Goal: Transaction & Acquisition: Purchase product/service

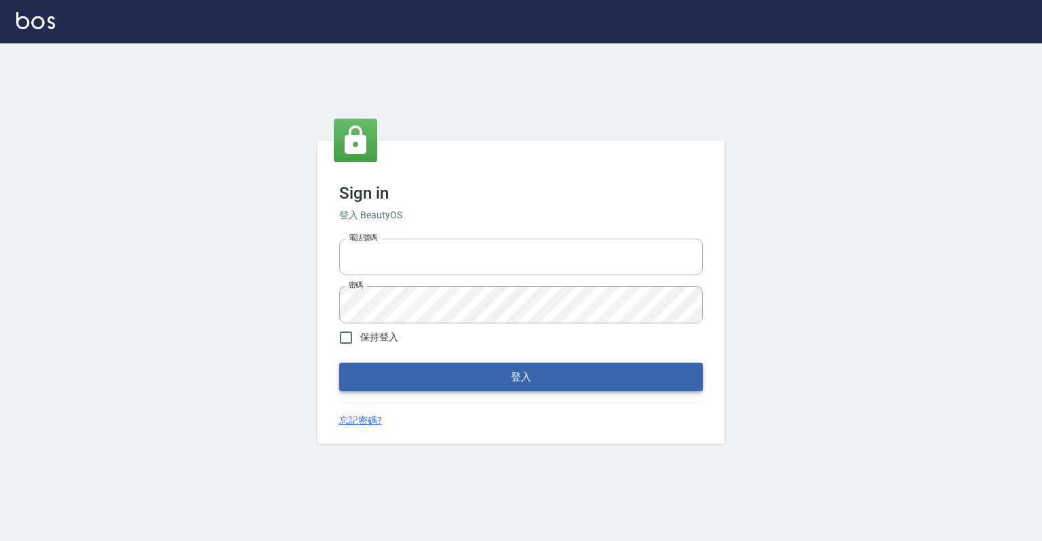
type input "0918176355"
click at [532, 365] on button "登入" at bounding box center [521, 377] width 364 height 28
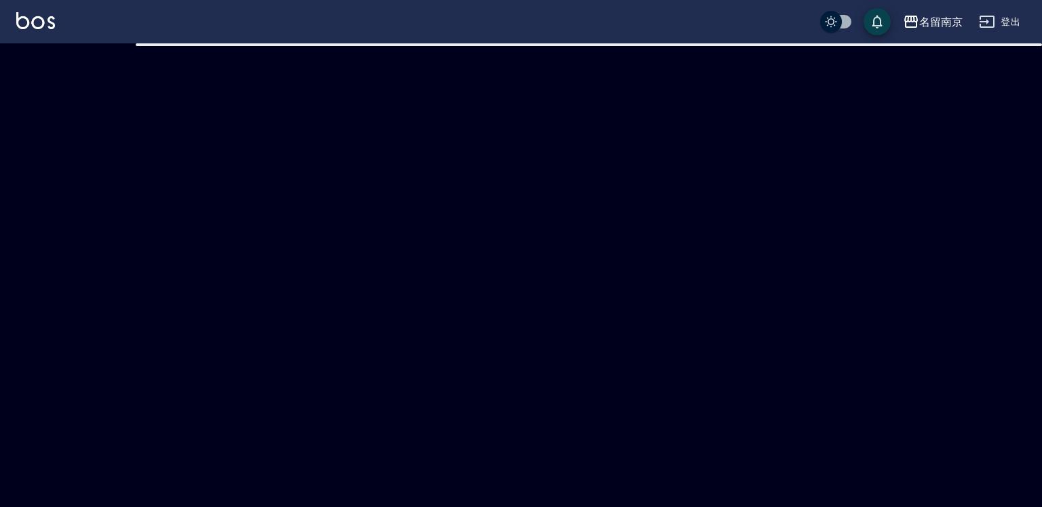
checkbox input "true"
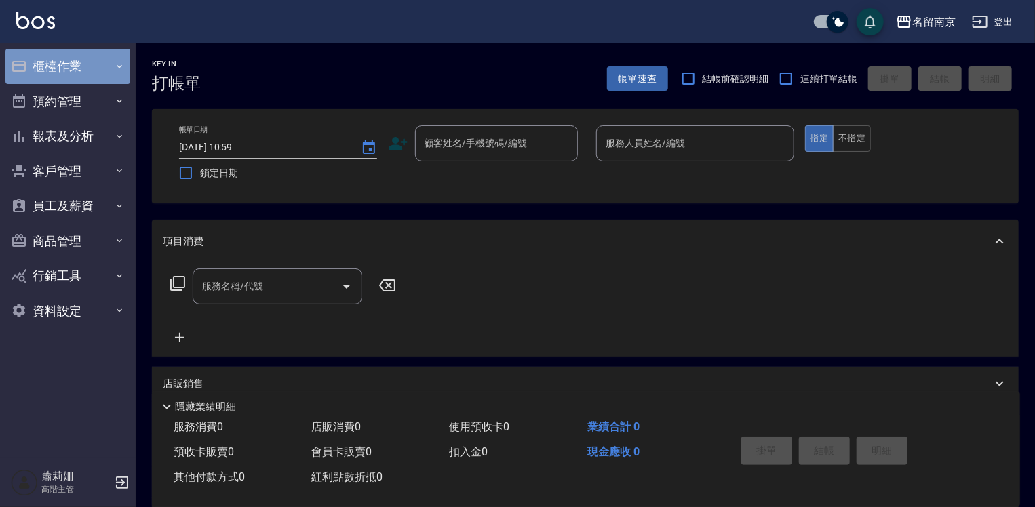
click at [66, 69] on button "櫃檯作業" at bounding box center [67, 66] width 125 height 35
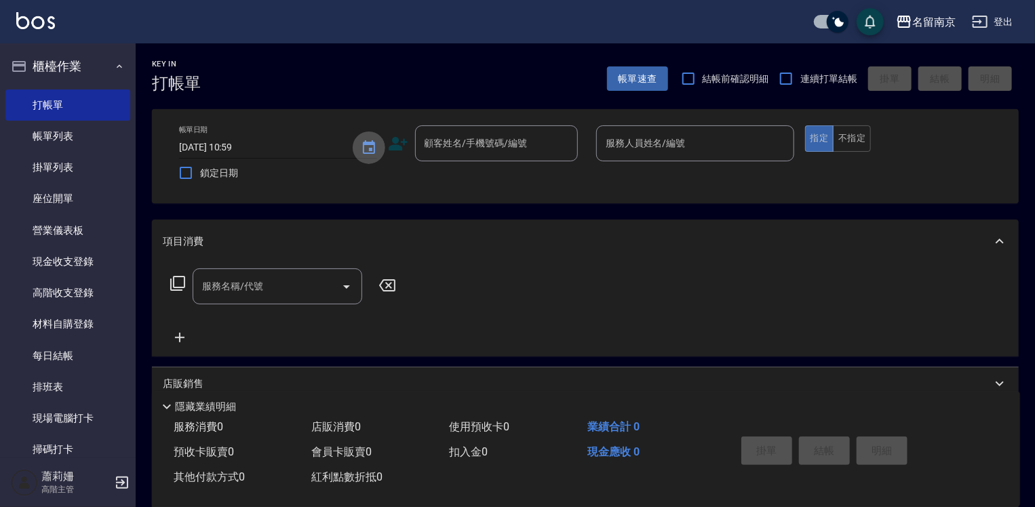
click at [371, 148] on icon "Choose date, selected date is 2025-08-21" at bounding box center [369, 147] width 12 height 14
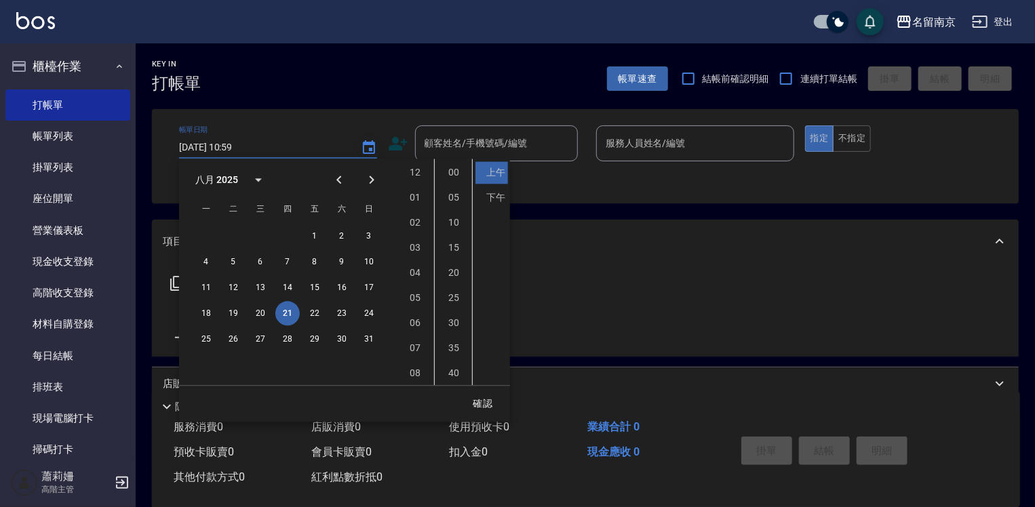
scroll to position [76, 0]
click at [256, 309] on button "20" at bounding box center [260, 313] width 24 height 24
type input "[DATE] 10:59"
click at [477, 403] on button "確認" at bounding box center [482, 403] width 43 height 25
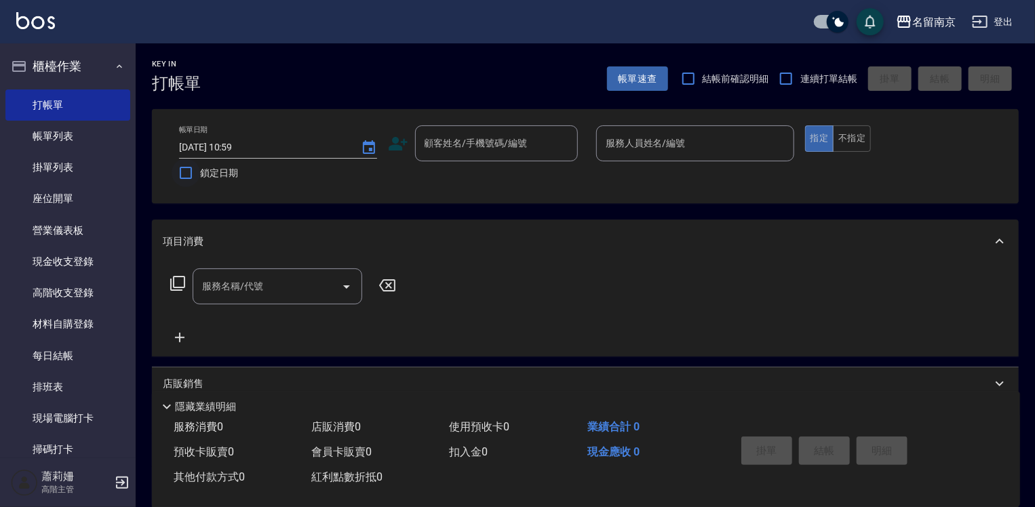
click at [180, 170] on input "鎖定日期" at bounding box center [186, 173] width 28 height 28
checkbox input "true"
click at [34, 104] on link "打帳單" at bounding box center [67, 105] width 125 height 31
click at [54, 102] on link "打帳單" at bounding box center [67, 105] width 125 height 31
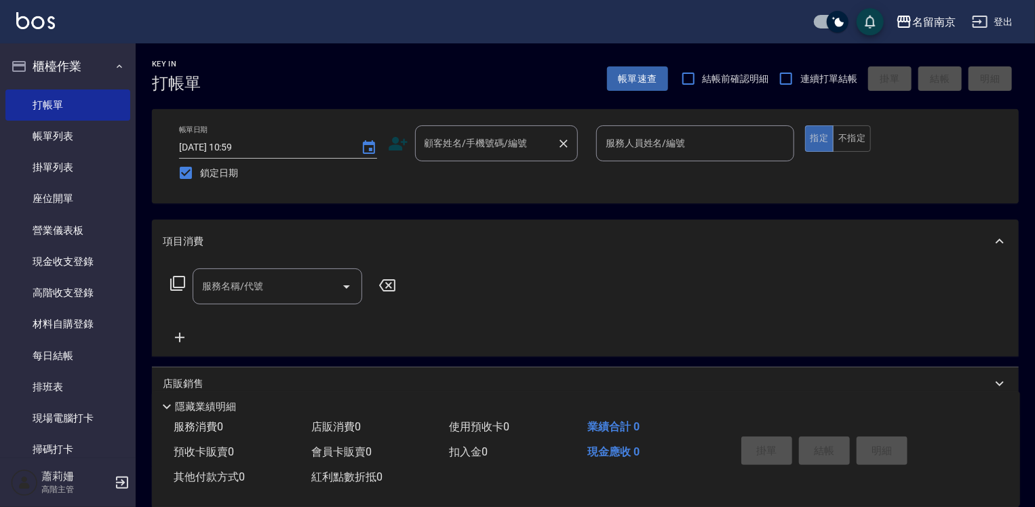
click at [456, 149] on input "顧客姓名/手機號碼/編號" at bounding box center [486, 144] width 130 height 24
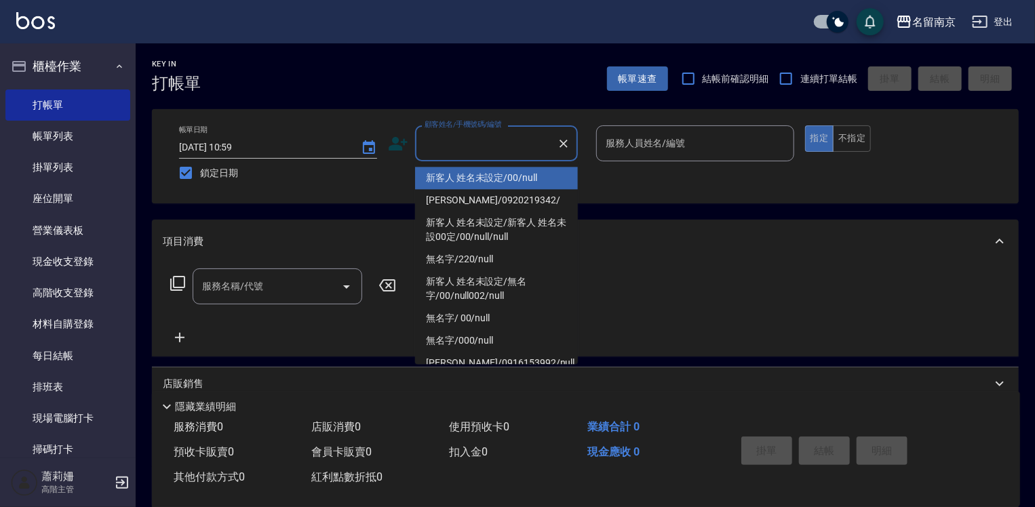
click at [450, 179] on li "新客人 姓名未設定/00/null" at bounding box center [496, 178] width 163 height 22
type input "新客人 姓名未設定/00/null"
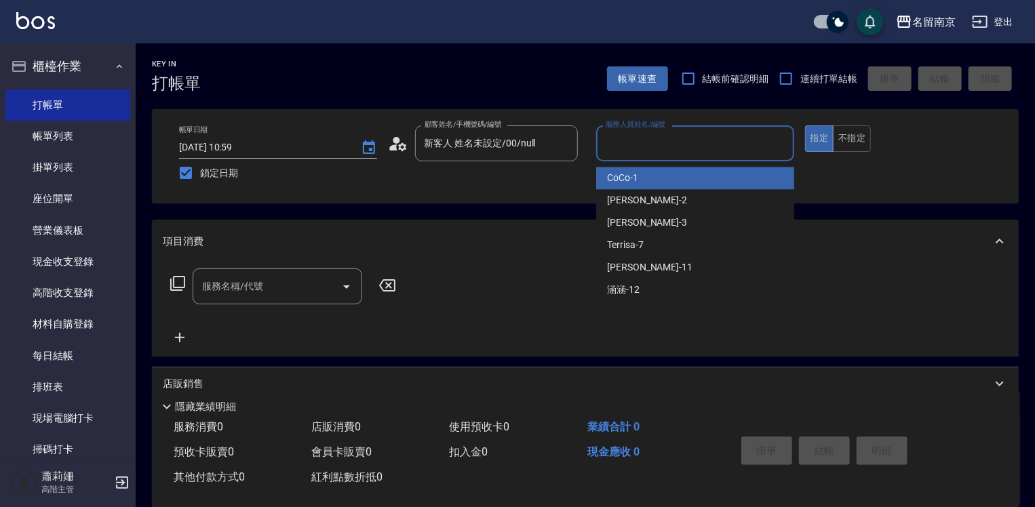
click at [636, 151] on input "服務人員姓名/編號" at bounding box center [695, 144] width 186 height 24
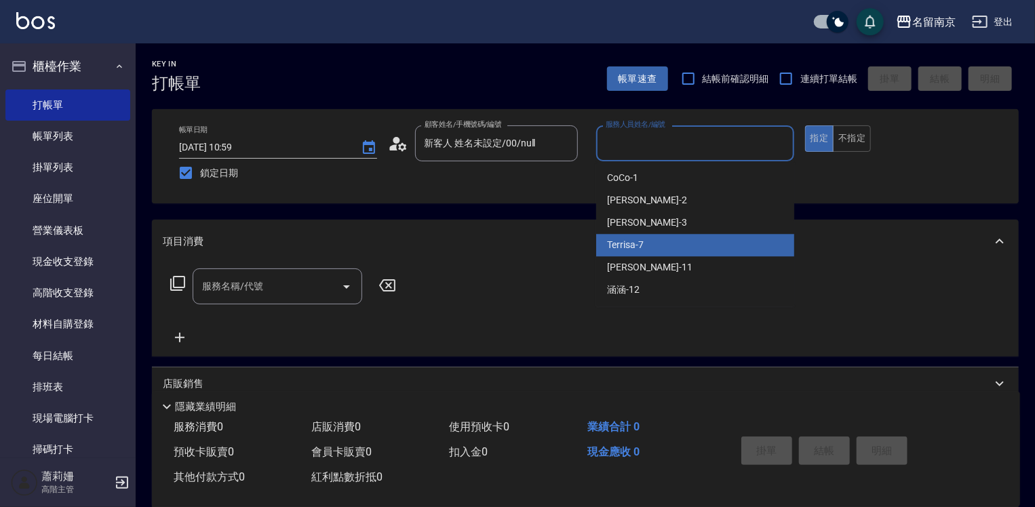
click at [644, 238] on span "Terrisa -7" at bounding box center [625, 245] width 37 height 14
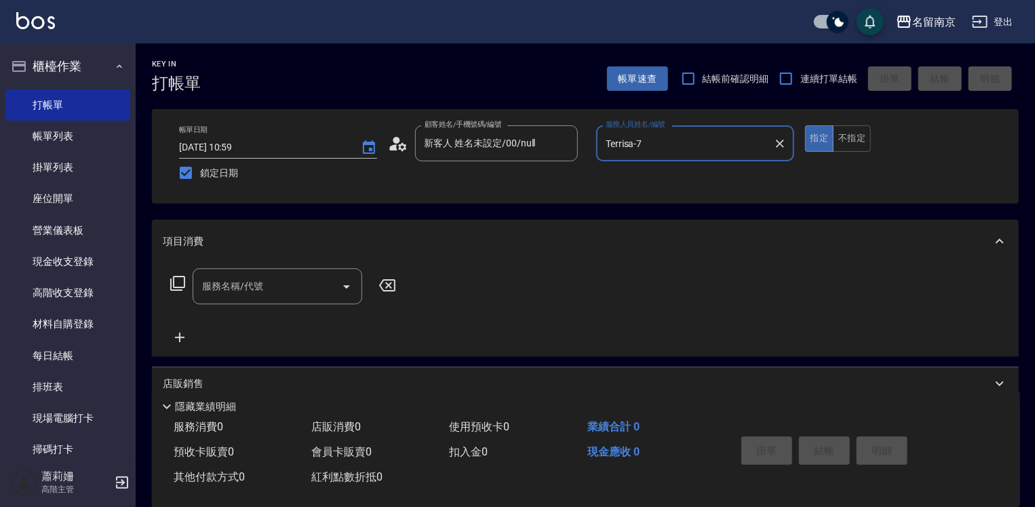
type input "Terrisa-7"
click at [174, 282] on icon at bounding box center [177, 283] width 15 height 15
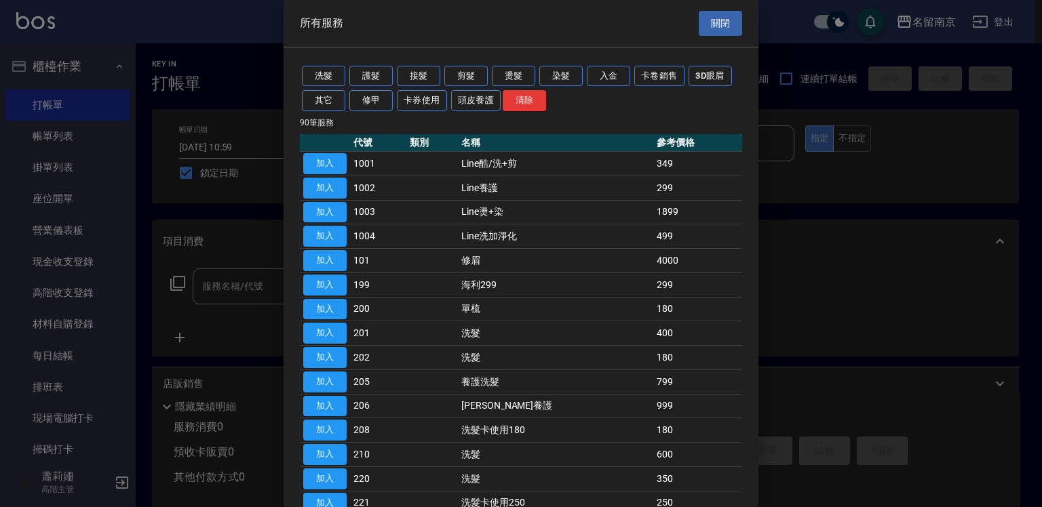
click at [444, 88] on div "洗髮 護髮 接髮 剪髮 燙髮 染髮 入金 卡卷銷售 3D眼眉 其它 修甲 卡券使用 頭皮養護 清除" at bounding box center [521, 89] width 442 height 50
click at [461, 100] on button "頭皮養護" at bounding box center [476, 100] width 50 height 21
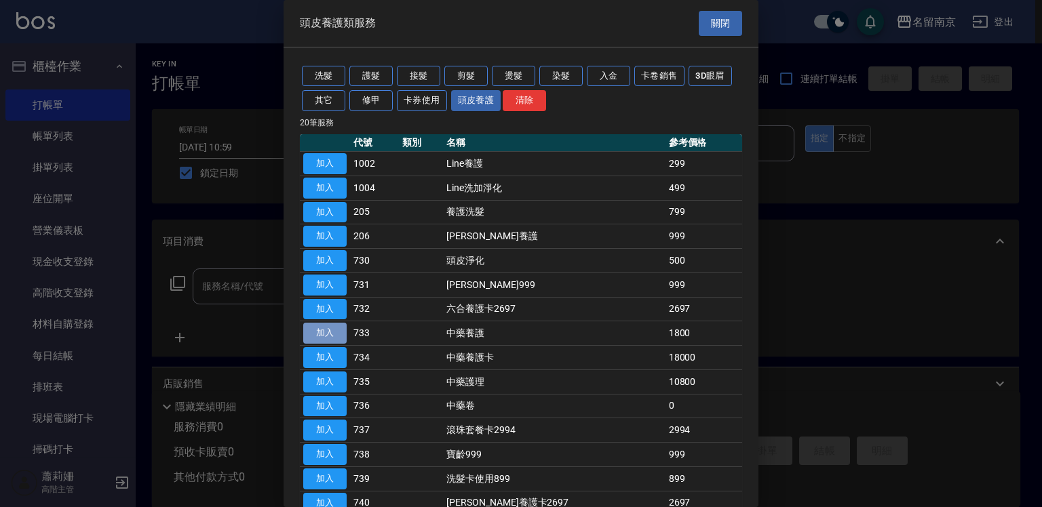
click at [317, 331] on button "加入" at bounding box center [324, 333] width 43 height 21
type input "中藥養護(733)"
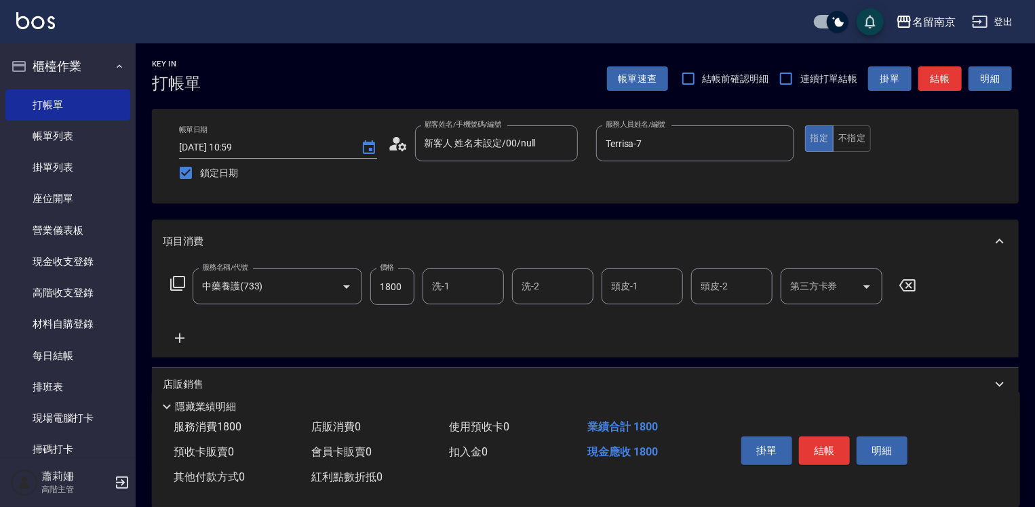
click at [393, 286] on input "1800" at bounding box center [392, 287] width 44 height 37
type input "2000"
type input "Terrisa-7"
click at [833, 450] on button "結帳" at bounding box center [824, 451] width 51 height 28
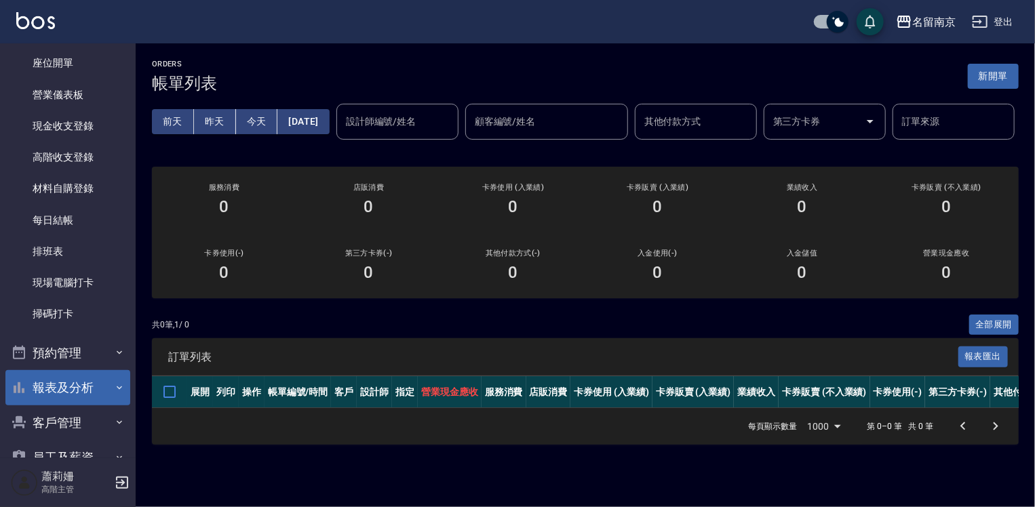
scroll to position [274, 0]
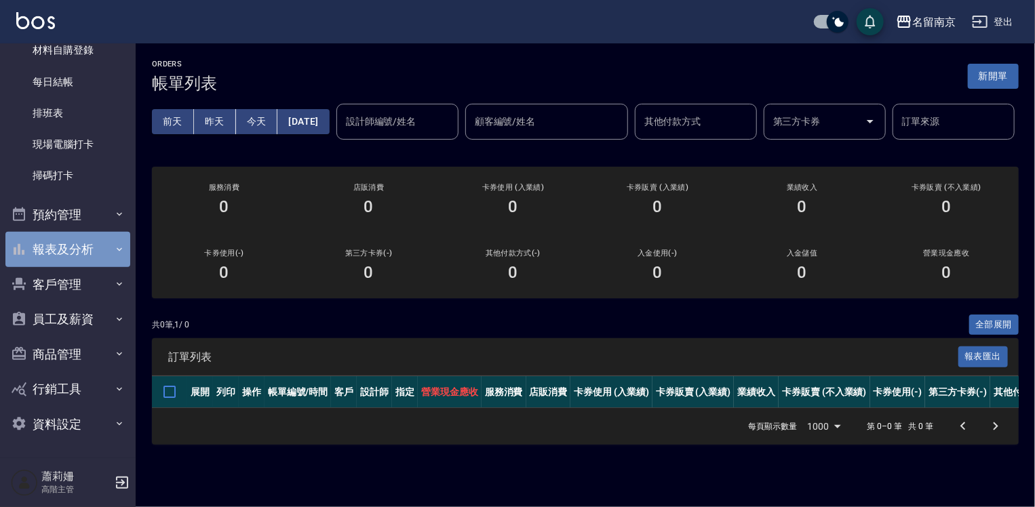
click at [68, 240] on button "報表及分析" at bounding box center [67, 249] width 125 height 35
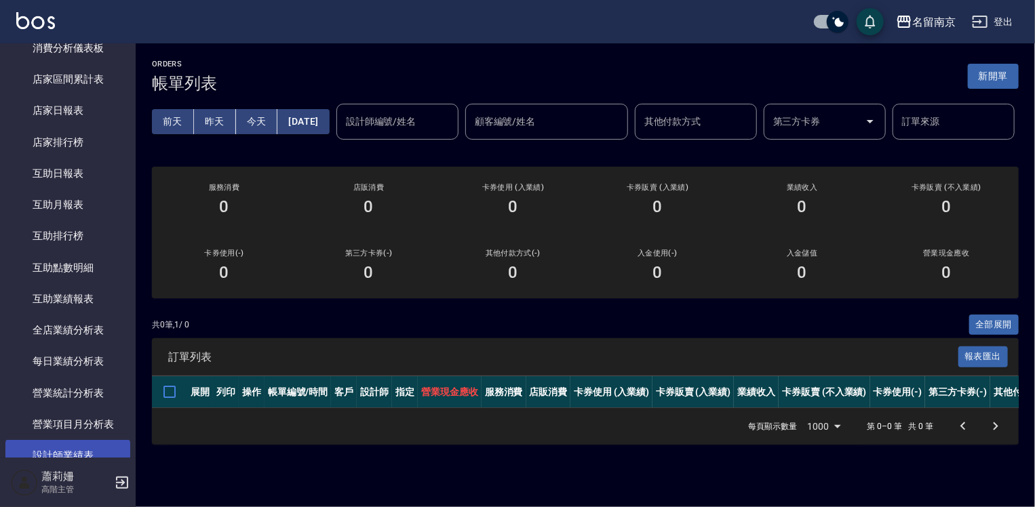
scroll to position [749, 0]
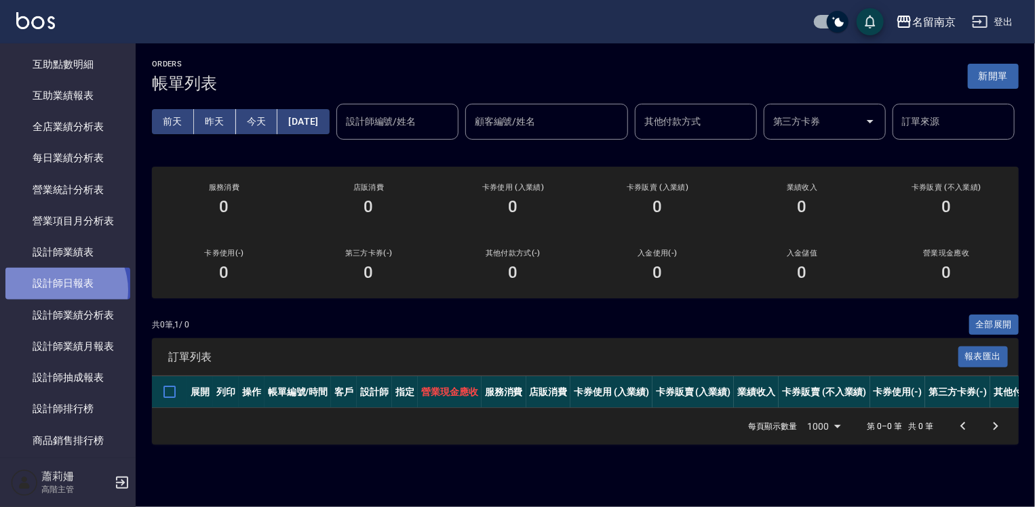
click at [56, 290] on link "設計師日報表" at bounding box center [67, 283] width 125 height 31
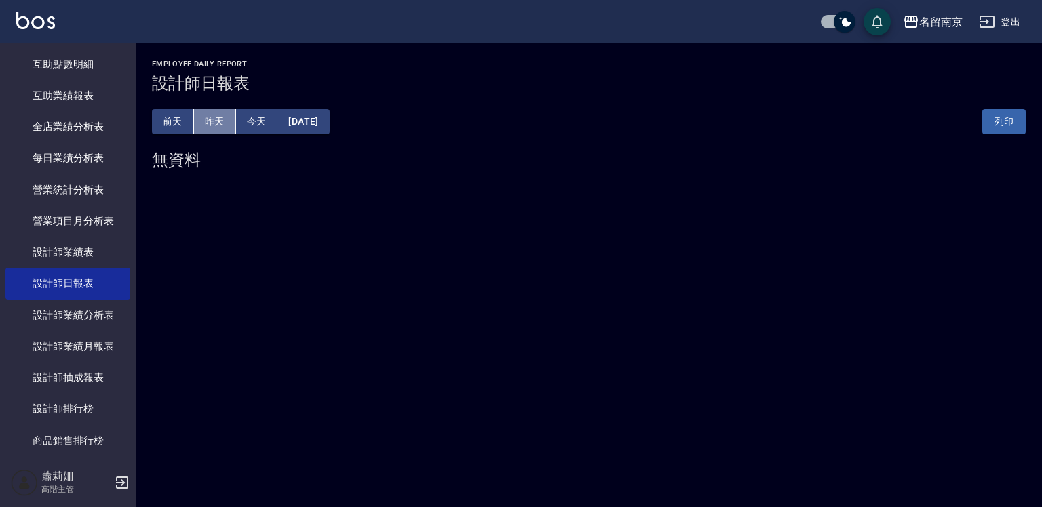
click at [214, 117] on button "昨天" at bounding box center [215, 121] width 42 height 25
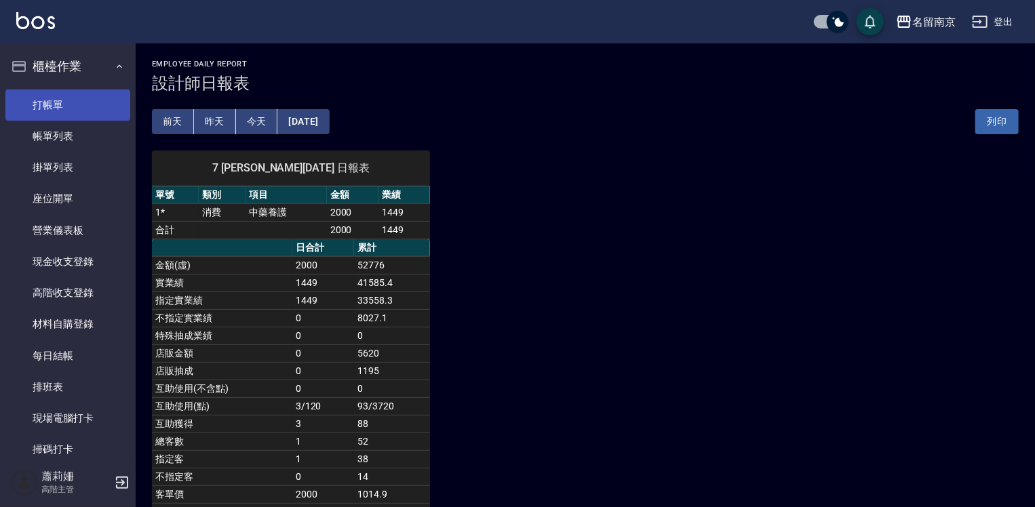
click at [35, 104] on link "打帳單" at bounding box center [67, 105] width 125 height 31
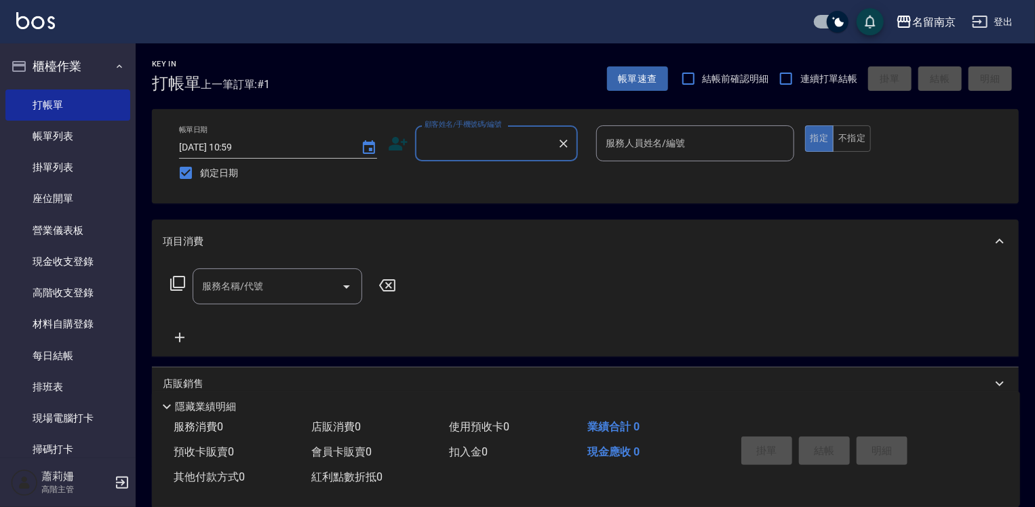
click at [484, 142] on input "顧客姓名/手機號碼/編號" at bounding box center [486, 144] width 130 height 24
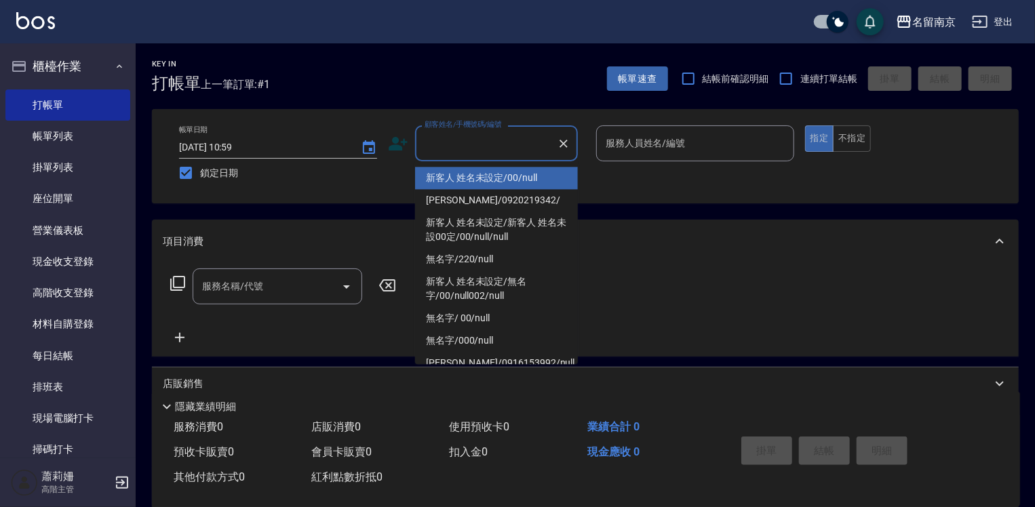
click at [486, 174] on li "新客人 姓名未設定/00/null" at bounding box center [496, 178] width 163 height 22
type input "新客人 姓名未設定/00/null"
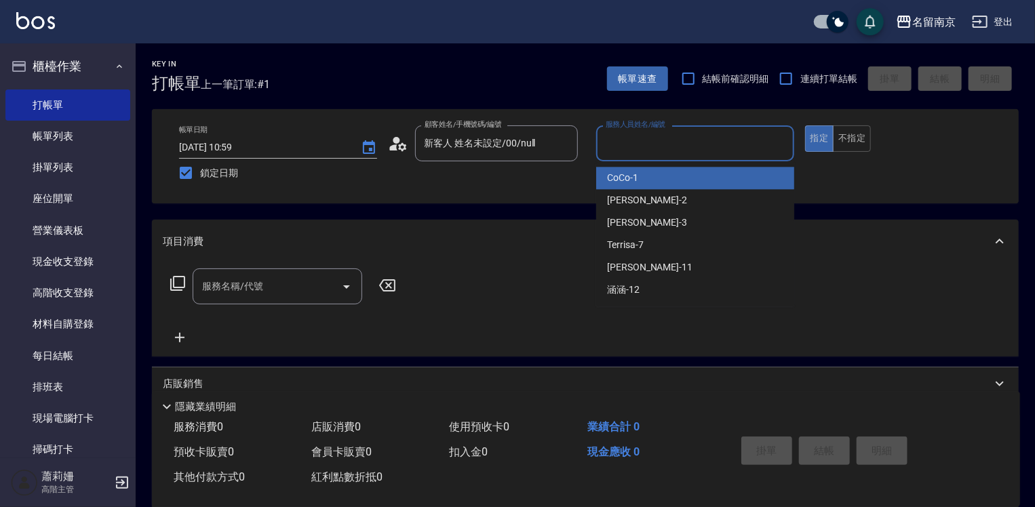
click at [682, 144] on input "服務人員姓名/編號" at bounding box center [695, 144] width 186 height 24
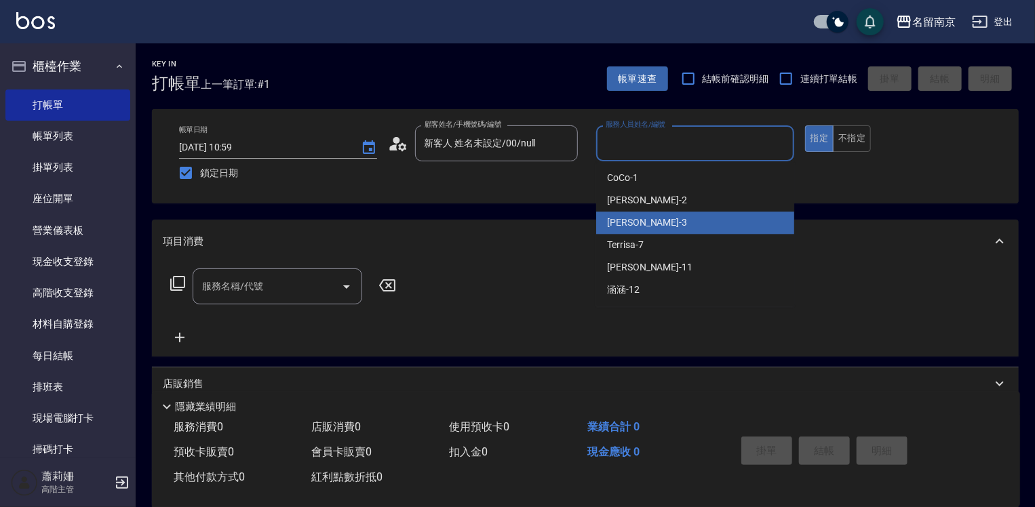
click at [661, 234] on div "Terrisa -7" at bounding box center [695, 245] width 198 height 22
type input "Terrisa-7"
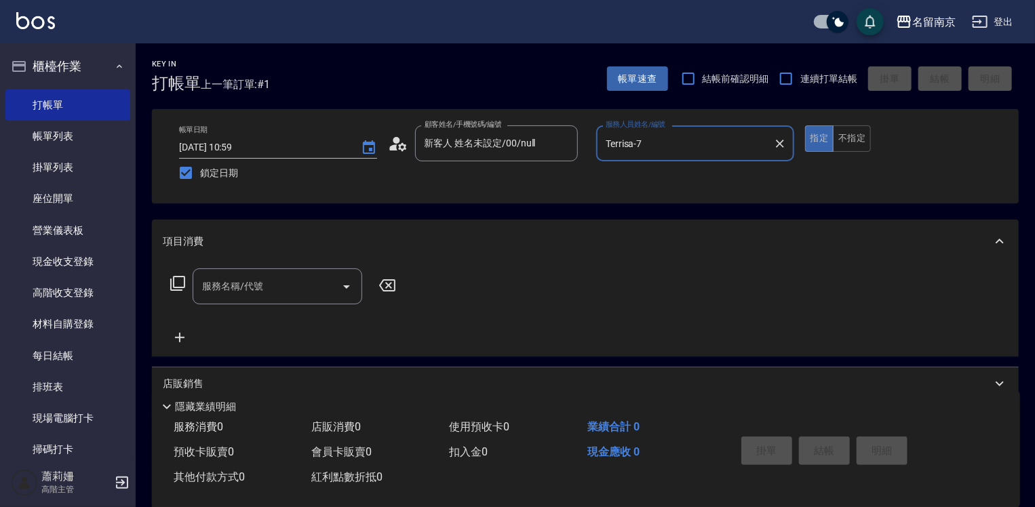
click at [178, 280] on icon at bounding box center [178, 283] width 16 height 16
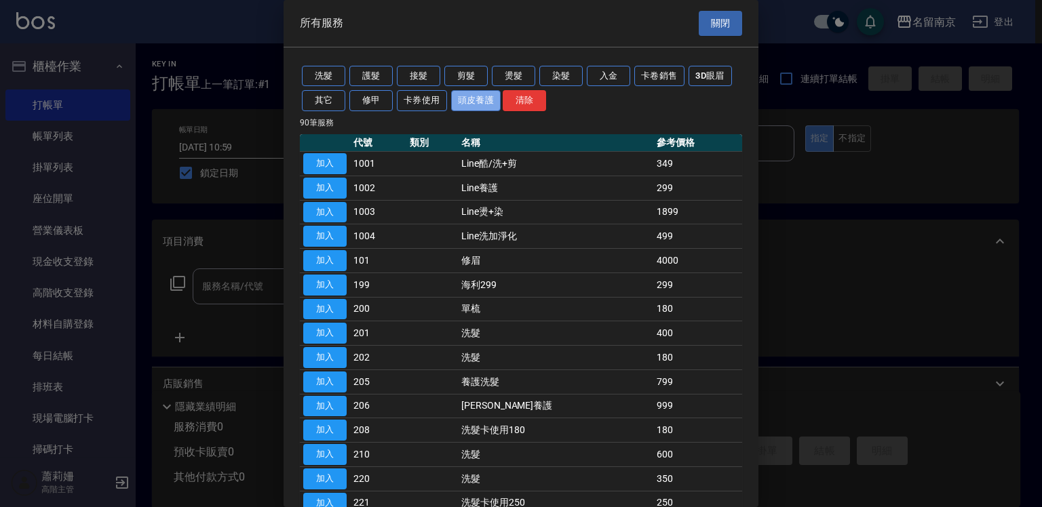
click at [473, 103] on button "頭皮養護" at bounding box center [476, 100] width 50 height 21
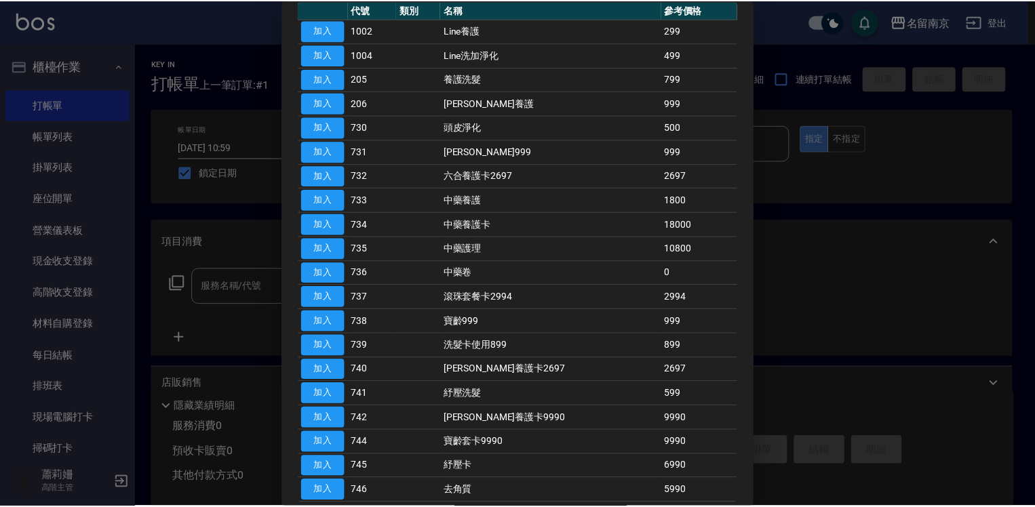
scroll to position [65, 0]
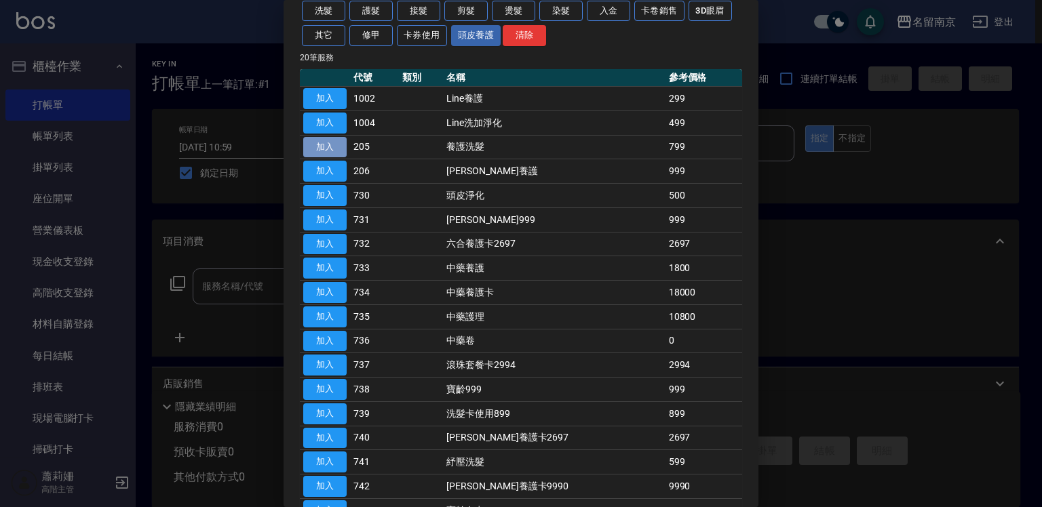
click at [336, 147] on button "加入" at bounding box center [324, 147] width 43 height 21
type input "養護洗髮(205)"
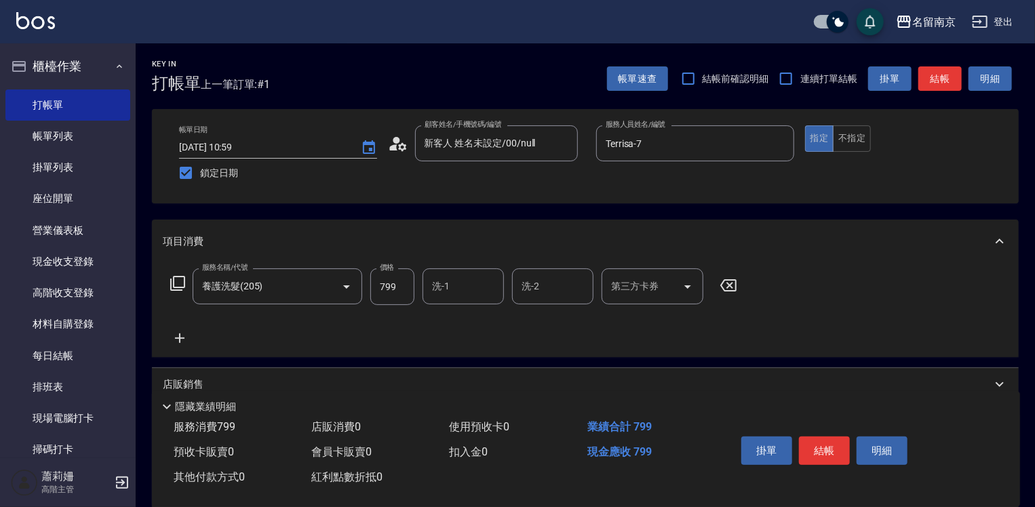
click at [395, 280] on input "799" at bounding box center [392, 287] width 44 height 37
type input "699"
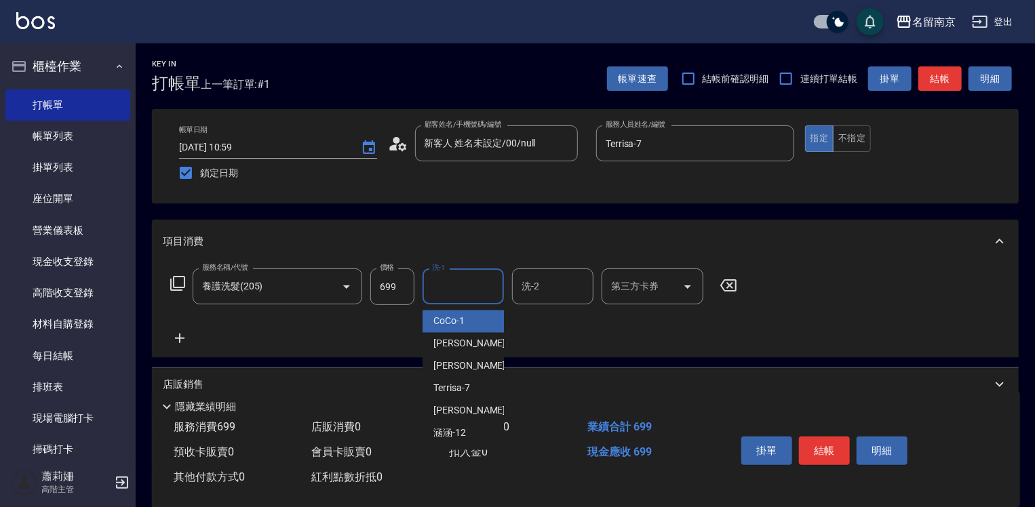
click at [483, 292] on input "洗-1" at bounding box center [463, 287] width 69 height 24
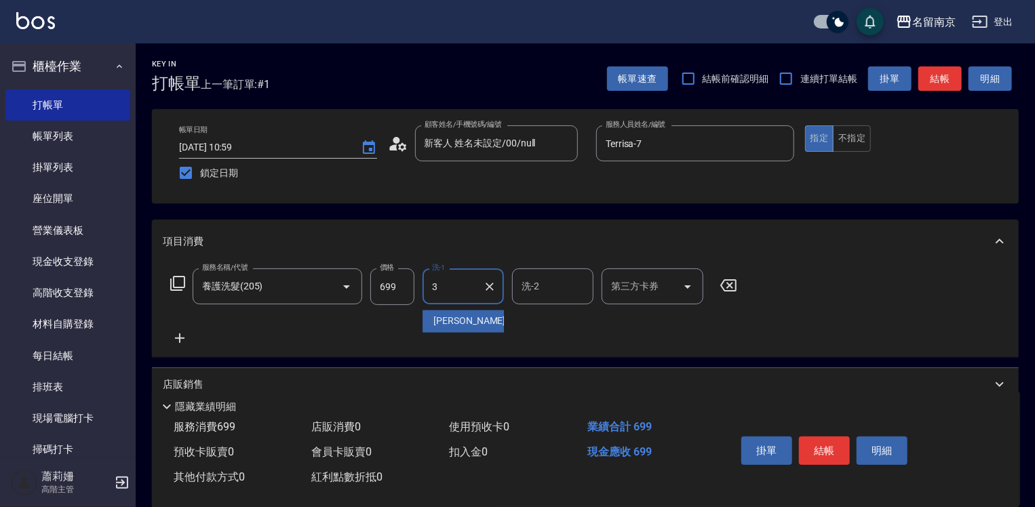
type input "[PERSON_NAME]-3"
click at [825, 444] on button "結帳" at bounding box center [824, 451] width 51 height 28
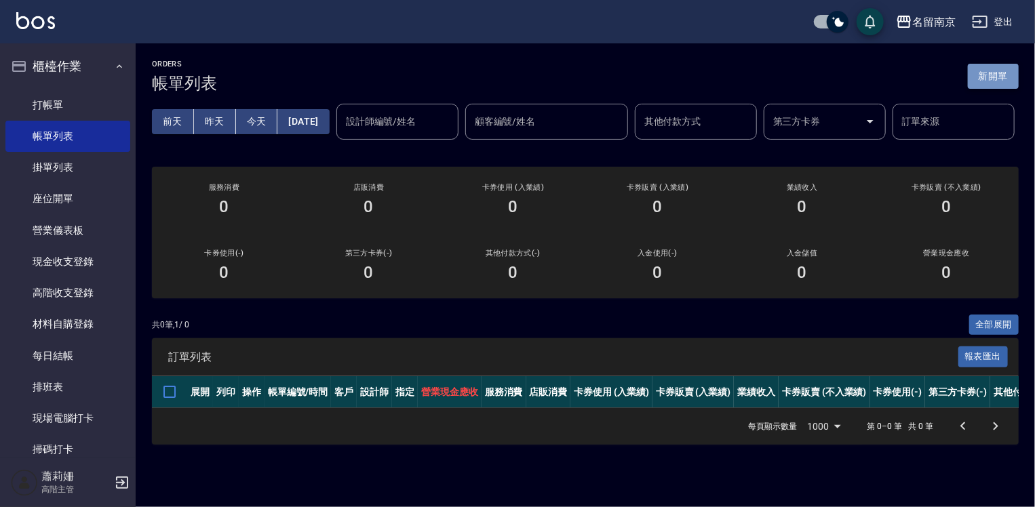
click at [1007, 72] on button "新開單" at bounding box center [993, 76] width 51 height 25
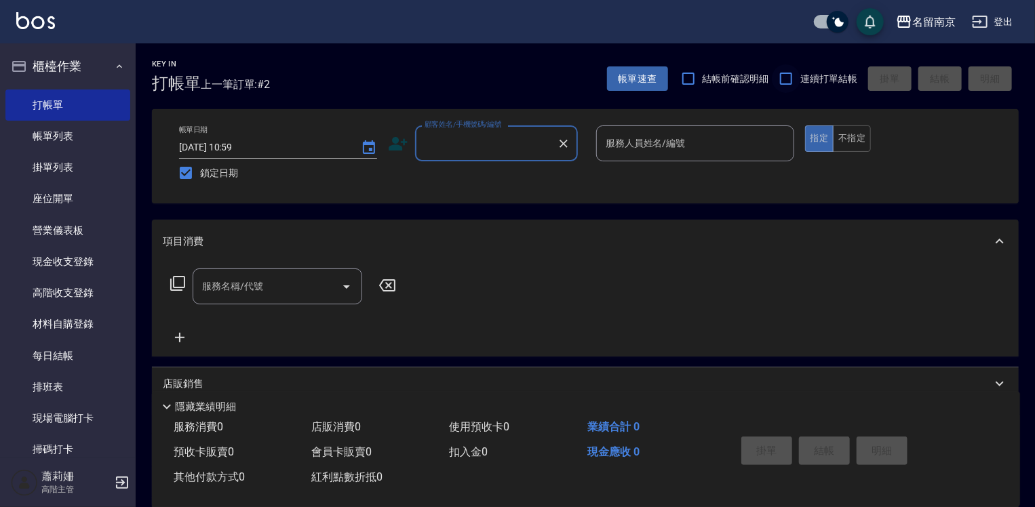
click at [786, 77] on input "連續打單結帳" at bounding box center [786, 78] width 28 height 28
checkbox input "true"
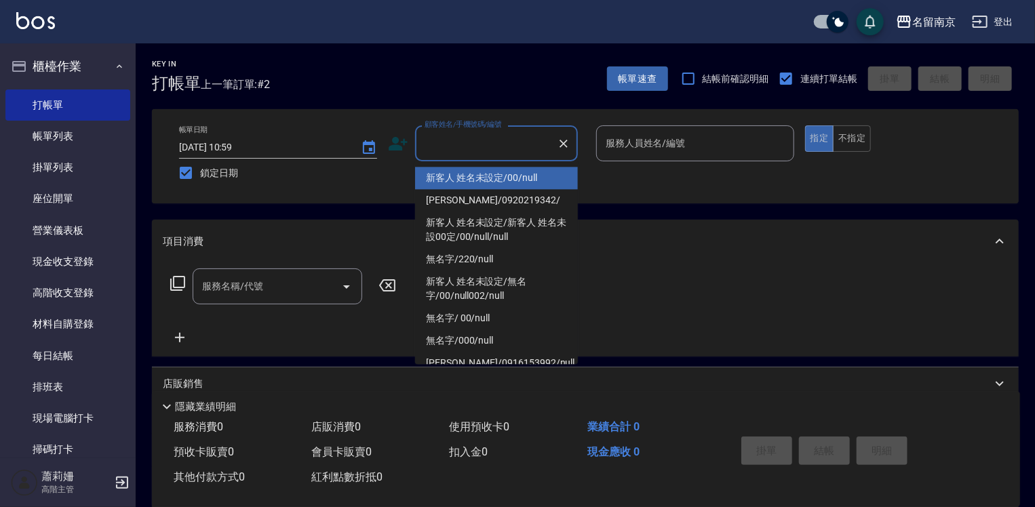
click at [448, 142] on input "顧客姓名/手機號碼/編號" at bounding box center [486, 144] width 130 height 24
click at [469, 176] on li "新客人 姓名未設定/00/null" at bounding box center [496, 178] width 163 height 22
type input "新客人 姓名未設定/00/null"
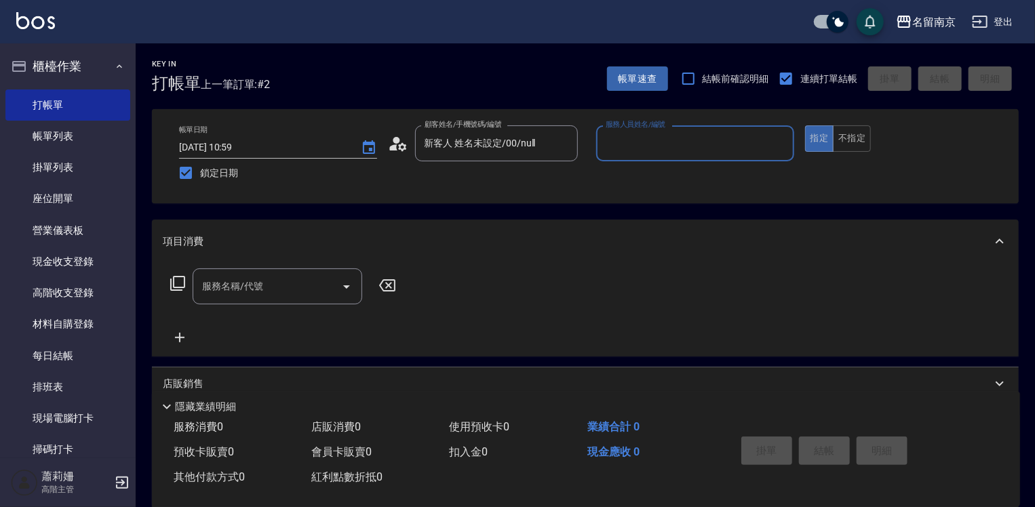
click at [651, 140] on input "服務人員姓名/編號" at bounding box center [695, 144] width 186 height 24
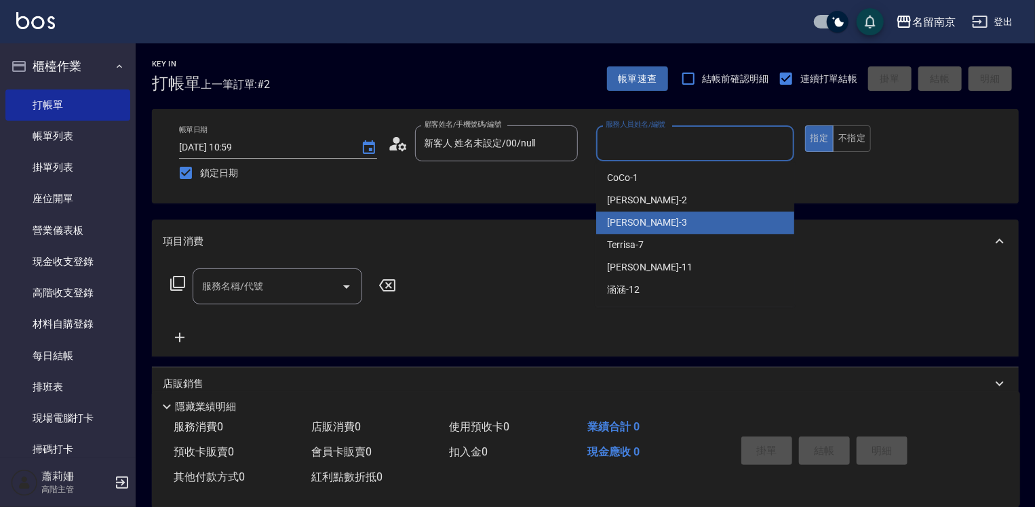
click at [637, 225] on span "[PERSON_NAME] -3" at bounding box center [647, 223] width 80 height 14
type input "[PERSON_NAME]-3"
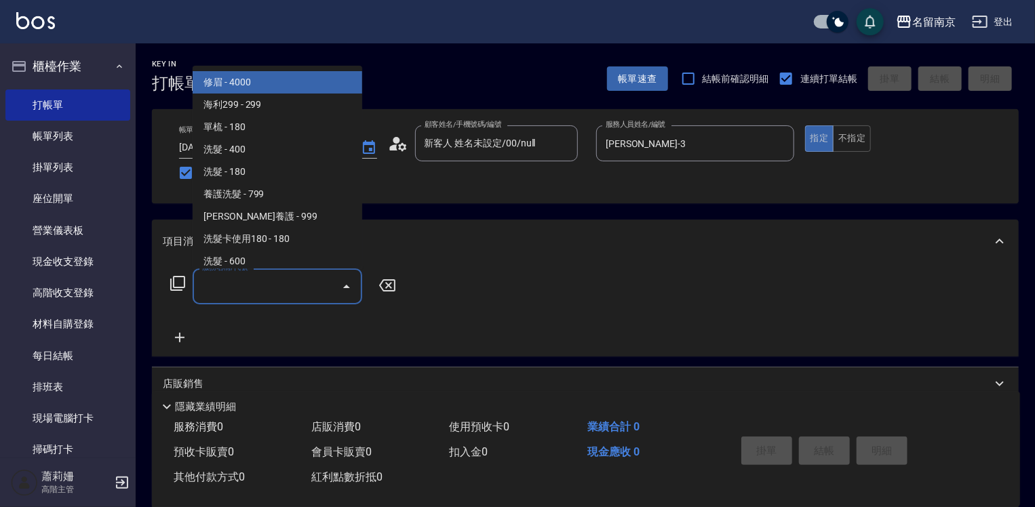
click at [301, 292] on input "服務名稱/代號" at bounding box center [267, 287] width 137 height 24
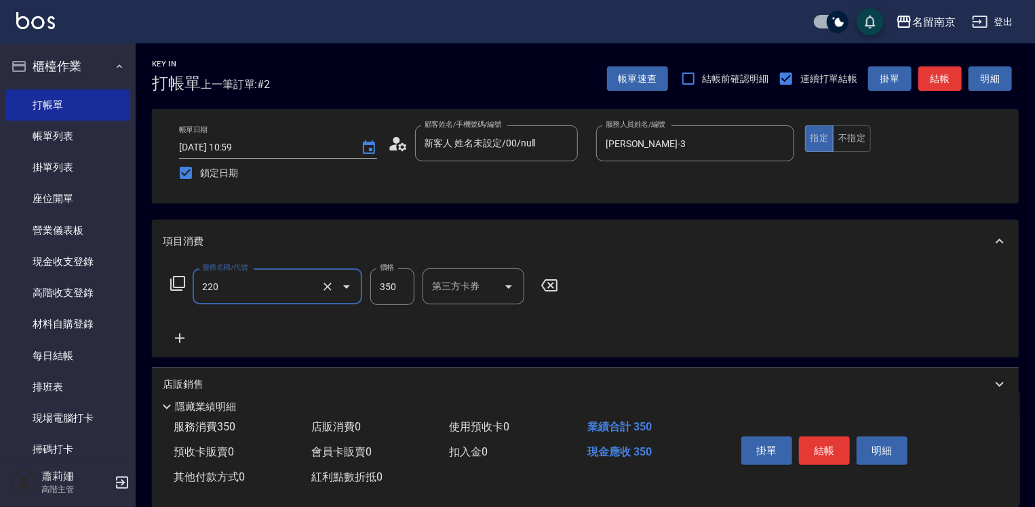
type input "洗髮(220)"
type input "370"
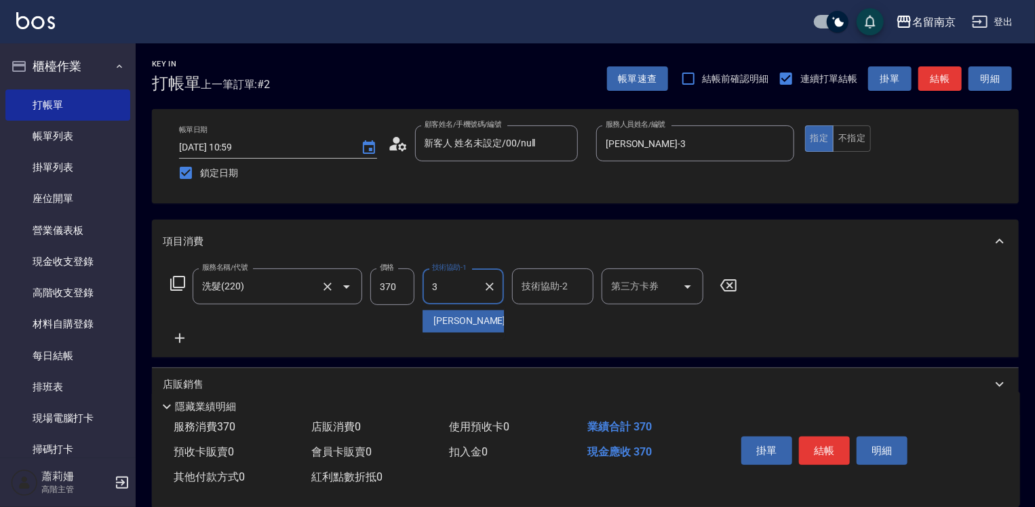
type input "[PERSON_NAME]-3"
click at [825, 442] on button "結帳" at bounding box center [824, 451] width 51 height 28
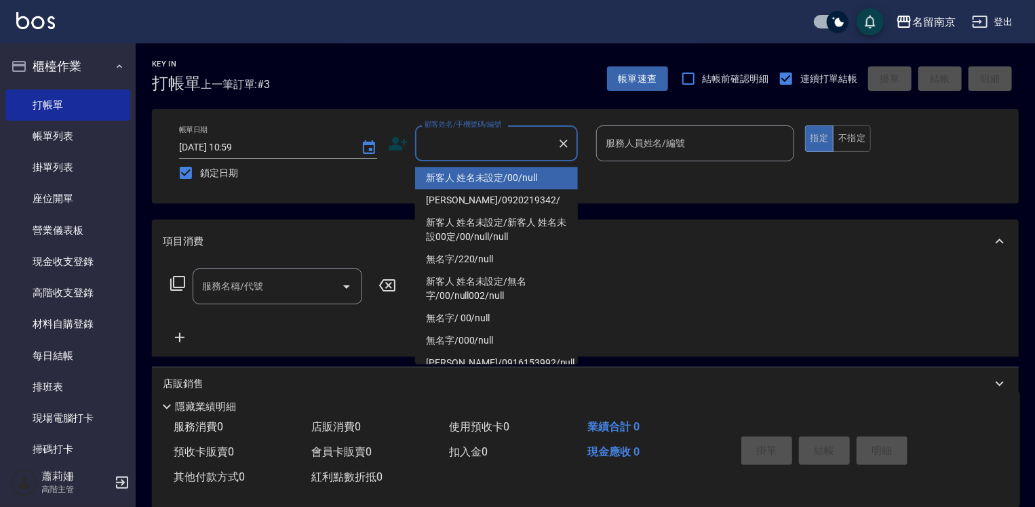
click at [440, 147] on input "顧客姓名/手機號碼/編號" at bounding box center [486, 144] width 130 height 24
drag, startPoint x: 463, startPoint y: 176, endPoint x: 583, endPoint y: 162, distance: 120.9
click at [463, 176] on li "新客人 姓名未設定/00/null" at bounding box center [496, 178] width 163 height 22
type input "新客人 姓名未設定/00/null"
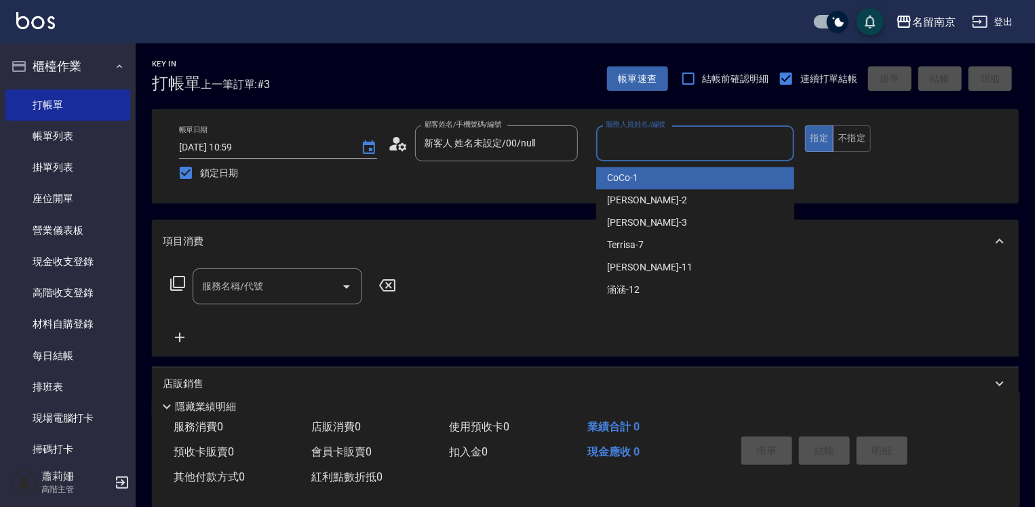
click at [621, 147] on input "服務人員姓名/編號" at bounding box center [695, 144] width 186 height 24
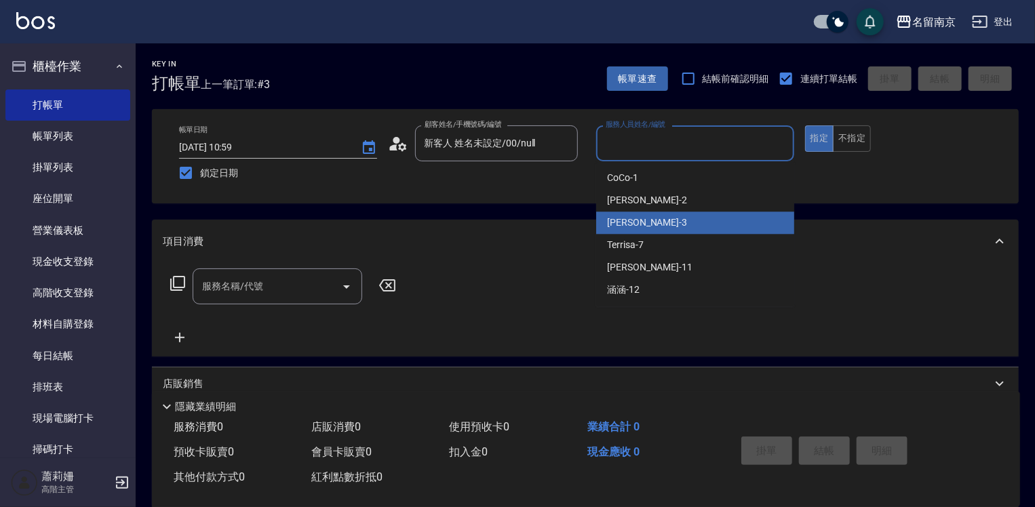
click at [632, 223] on span "[PERSON_NAME] -3" at bounding box center [647, 223] width 80 height 14
type input "[PERSON_NAME]-3"
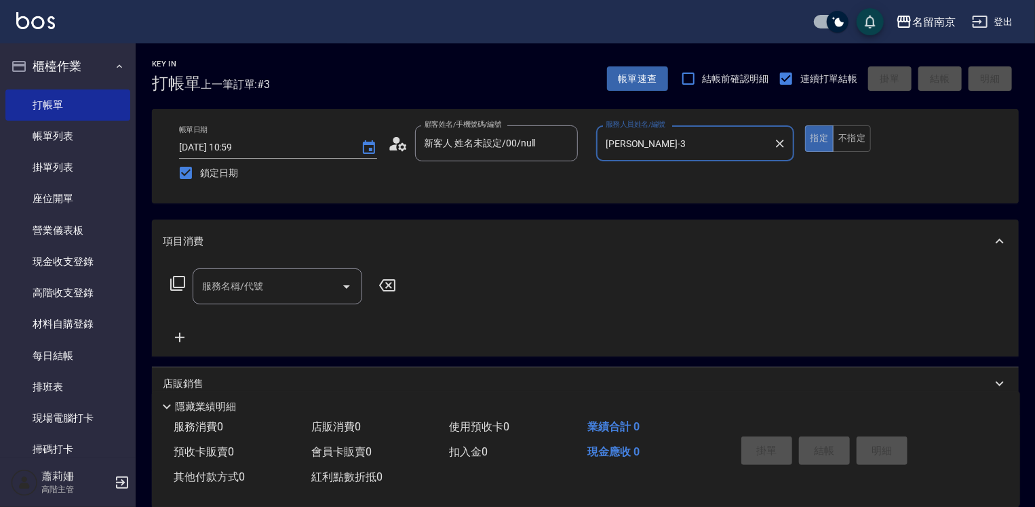
click at [276, 278] on input "服務名稱/代號" at bounding box center [267, 287] width 137 height 24
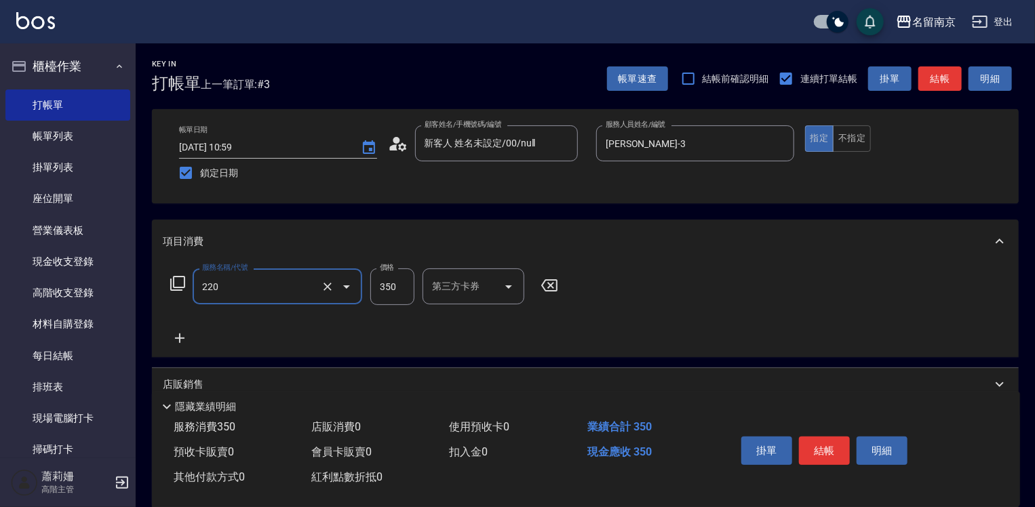
type input "洗髮(220)"
type input "370"
type input "[PERSON_NAME]-3"
click at [825, 440] on button "結帳" at bounding box center [824, 451] width 51 height 28
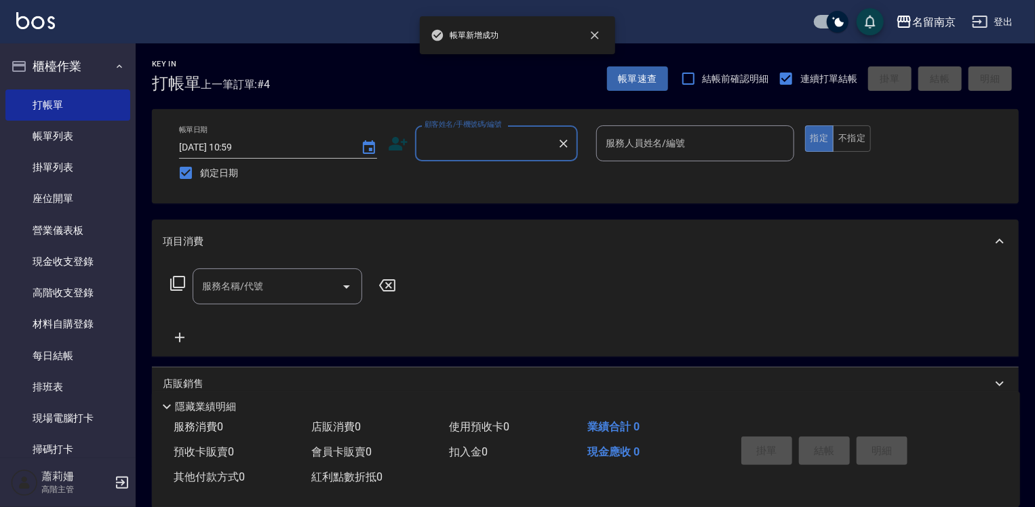
click at [480, 134] on input "顧客姓名/手機號碼/編號" at bounding box center [486, 144] width 130 height 24
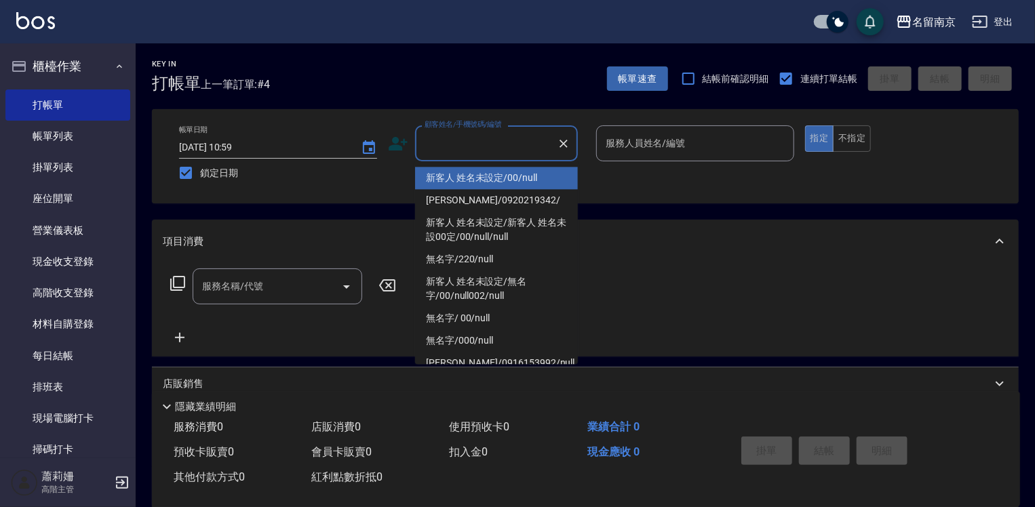
drag, startPoint x: 484, startPoint y: 180, endPoint x: 640, endPoint y: 168, distance: 155.8
click at [484, 179] on li "新客人 姓名未設定/00/null" at bounding box center [496, 178] width 163 height 22
type input "新客人 姓名未設定/00/null"
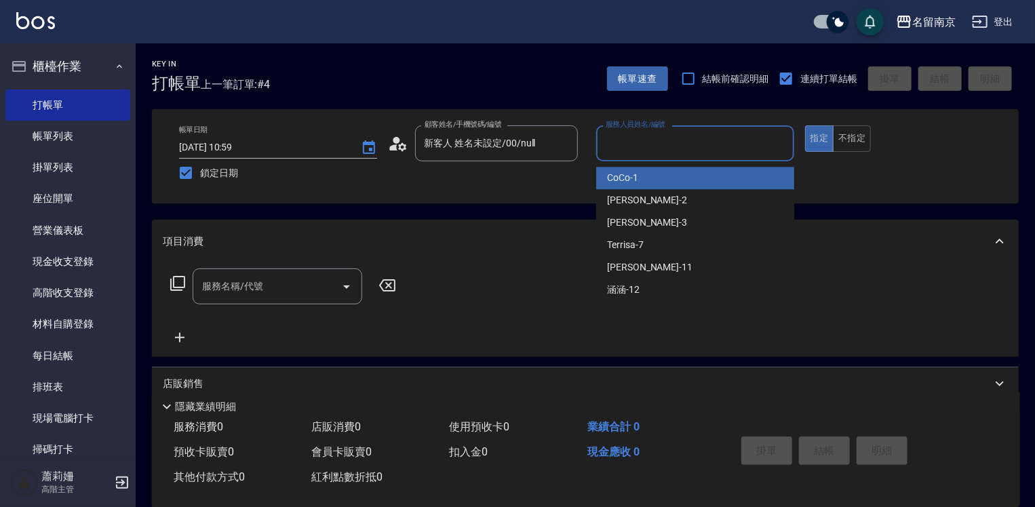
click at [687, 152] on input "服務人員姓名/編號" at bounding box center [695, 144] width 186 height 24
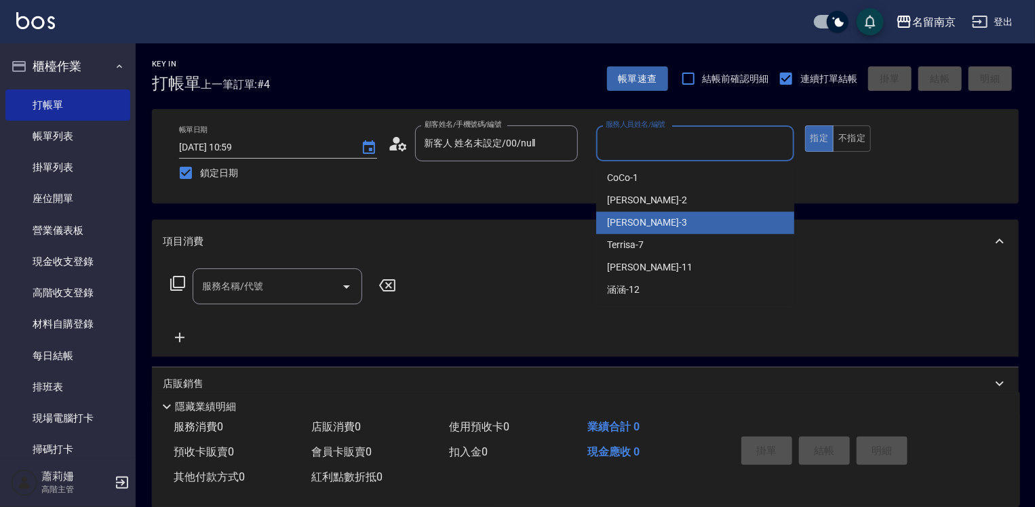
click at [633, 213] on div "[PERSON_NAME] -3" at bounding box center [695, 223] width 198 height 22
type input "[PERSON_NAME]-3"
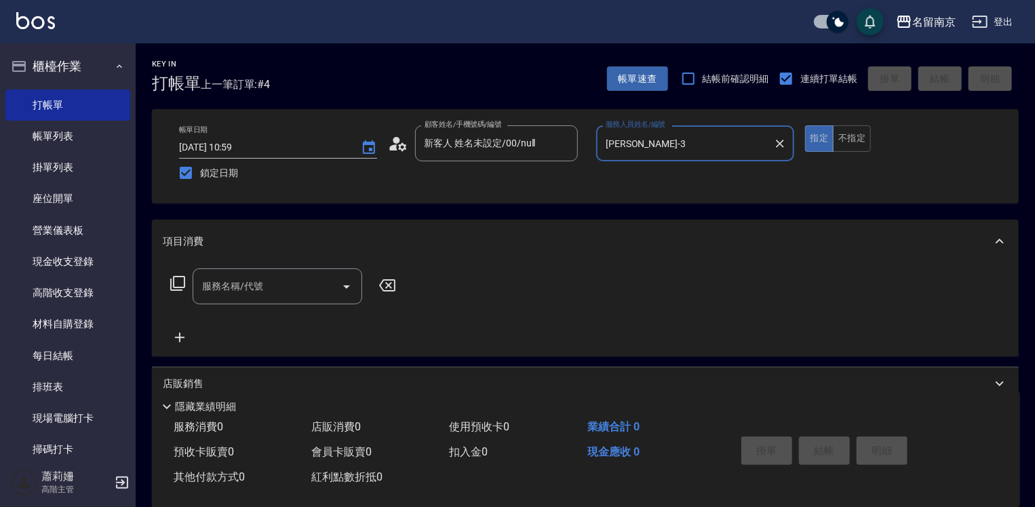
click at [294, 293] on input "服務名稱/代號" at bounding box center [267, 287] width 137 height 24
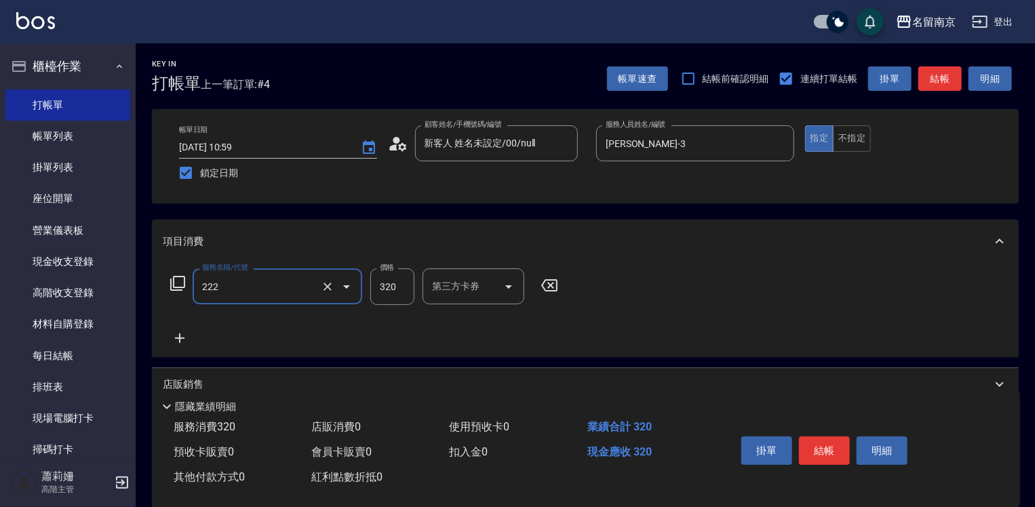
type input "洗髮卡使用320(222)"
click at [404, 292] on input "350" at bounding box center [392, 287] width 44 height 37
type input "320"
type input "[PERSON_NAME]-3"
click at [691, 290] on icon "Open" at bounding box center [688, 287] width 16 height 16
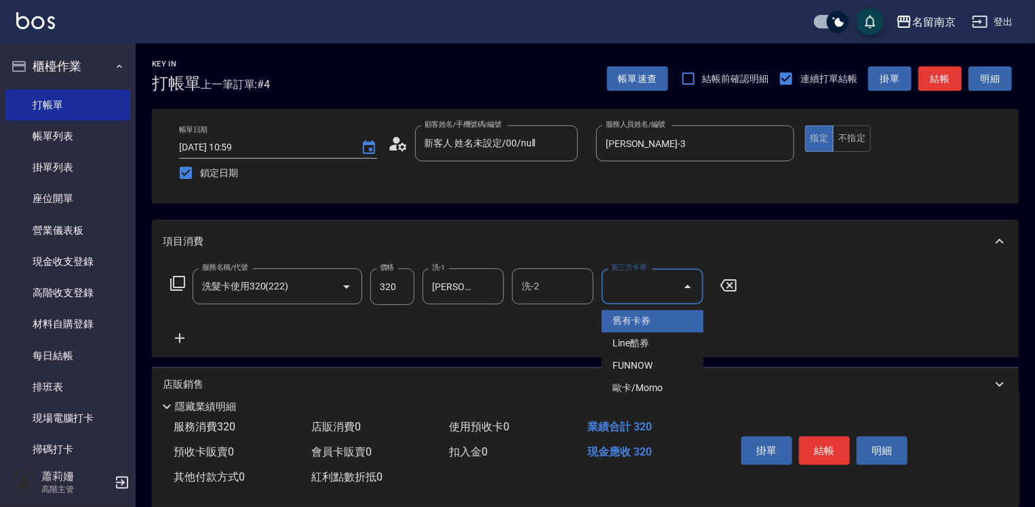
click at [670, 323] on span "舊有卡券" at bounding box center [653, 322] width 102 height 22
type input "舊有卡券"
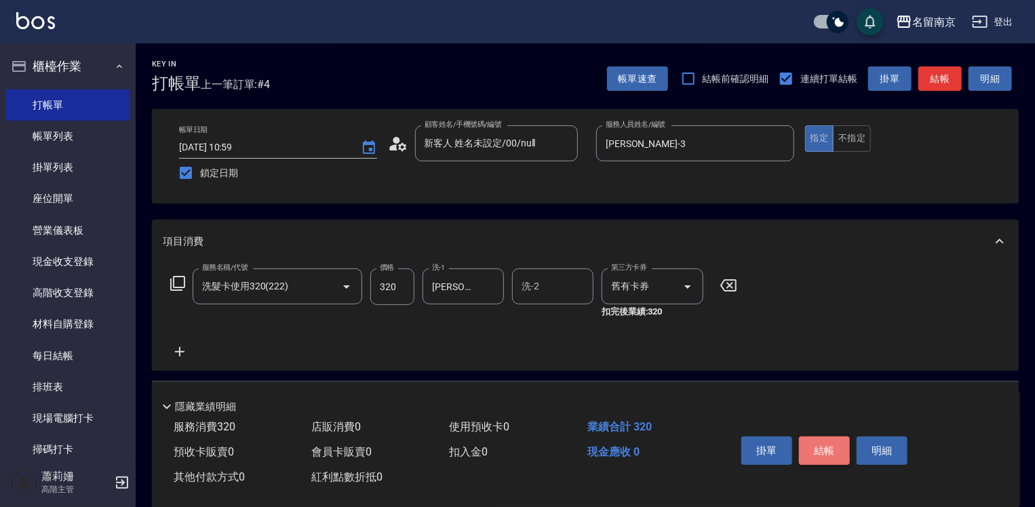
click at [806, 446] on button "結帳" at bounding box center [824, 451] width 51 height 28
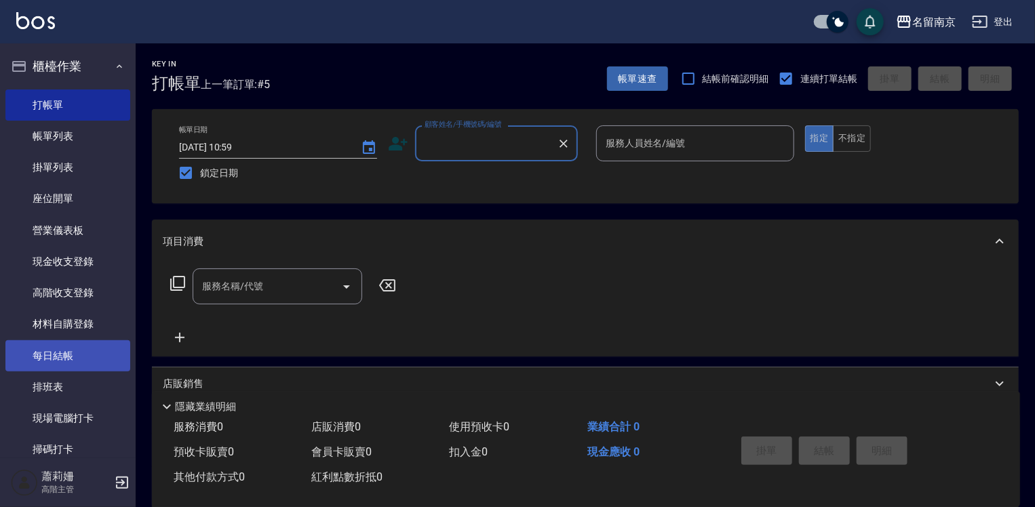
click at [70, 359] on link "每日結帳" at bounding box center [67, 356] width 125 height 31
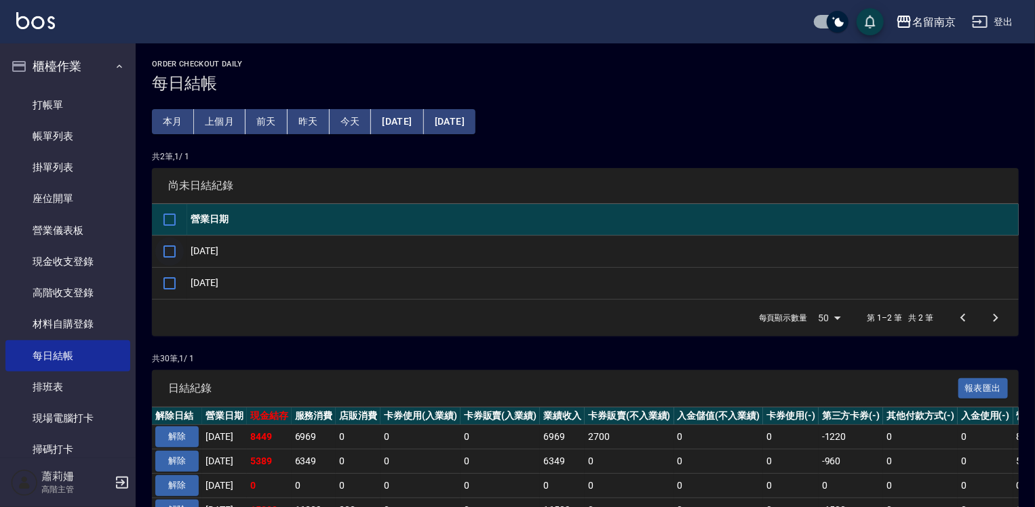
click at [164, 252] on input "checkbox" at bounding box center [169, 251] width 28 height 28
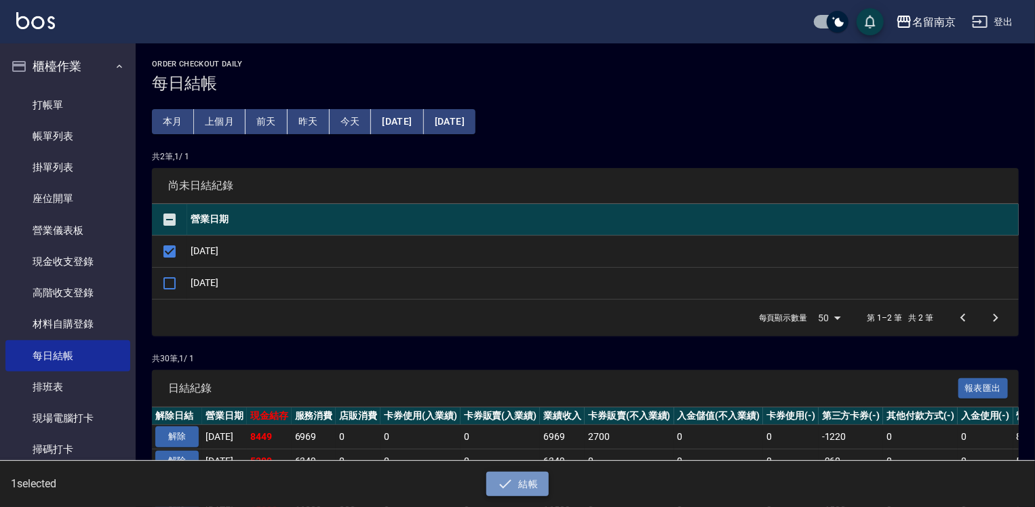
click at [524, 475] on button "結帳" at bounding box center [517, 484] width 63 height 25
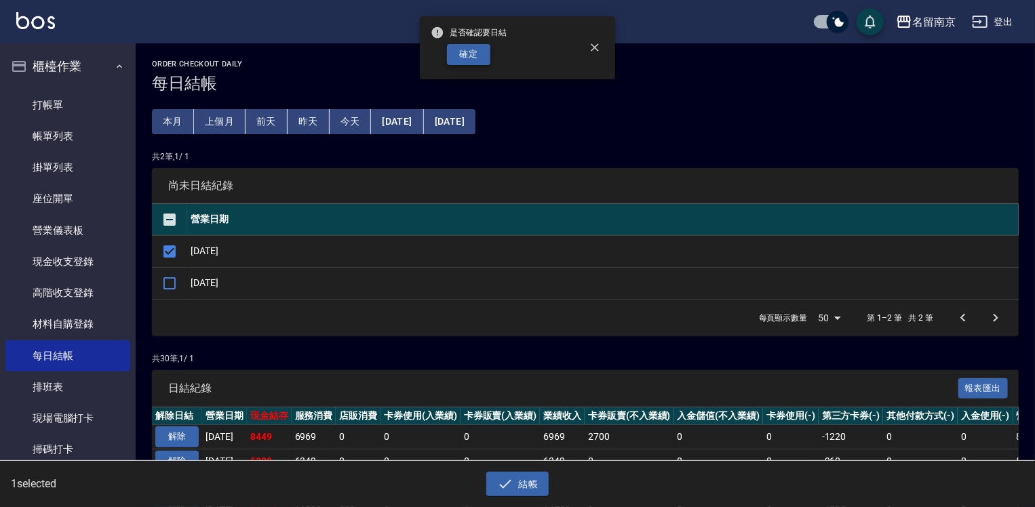
click at [465, 51] on button "確定" at bounding box center [468, 54] width 43 height 21
checkbox input "false"
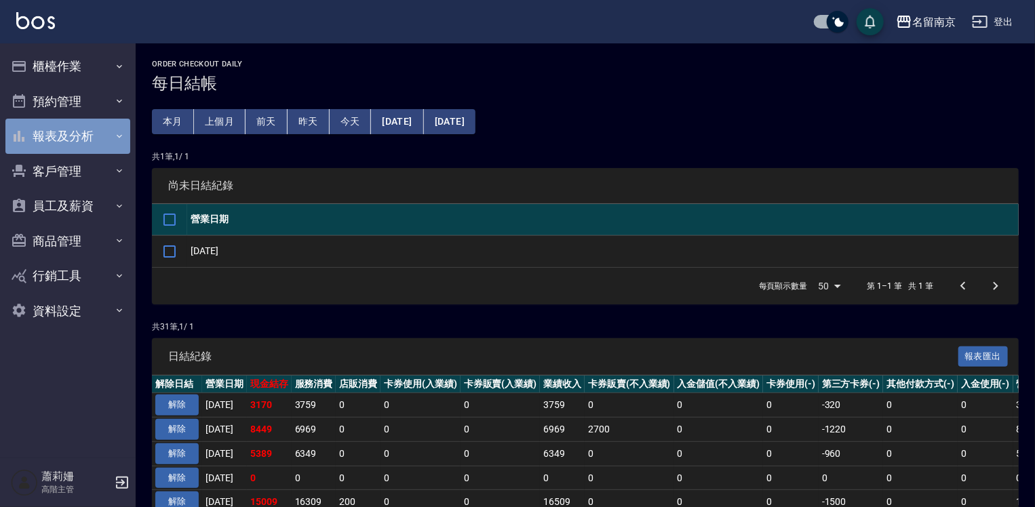
click at [69, 143] on button "報表及分析" at bounding box center [67, 136] width 125 height 35
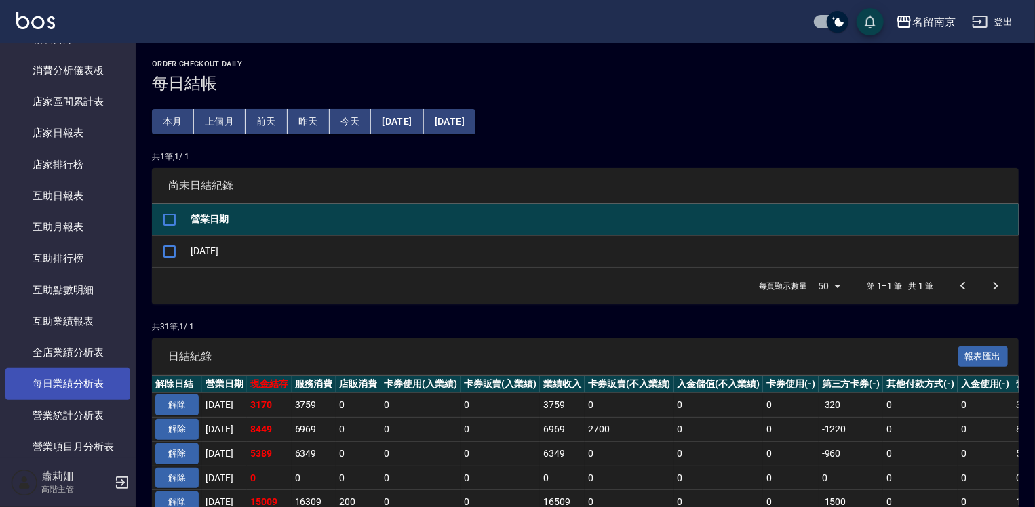
scroll to position [407, 0]
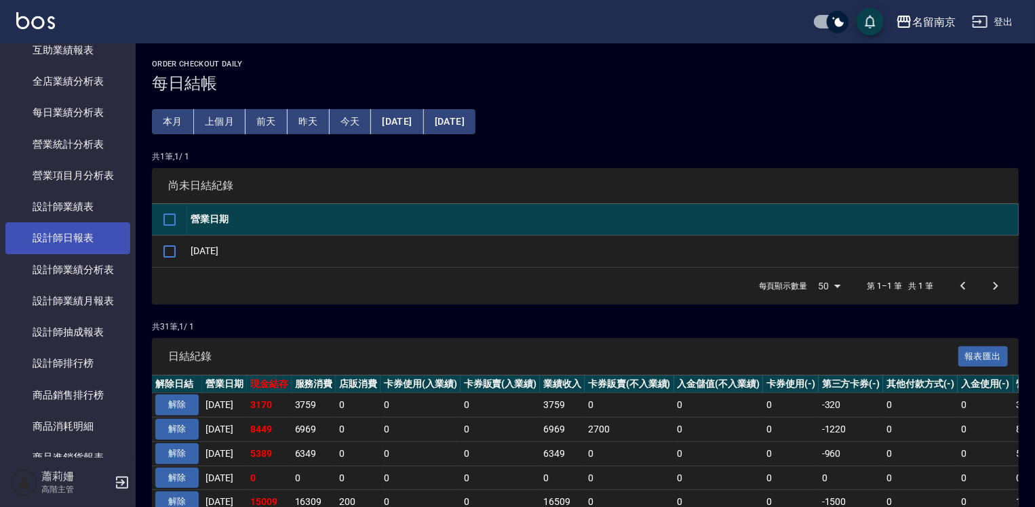
click at [55, 235] on link "設計師日報表" at bounding box center [67, 238] width 125 height 31
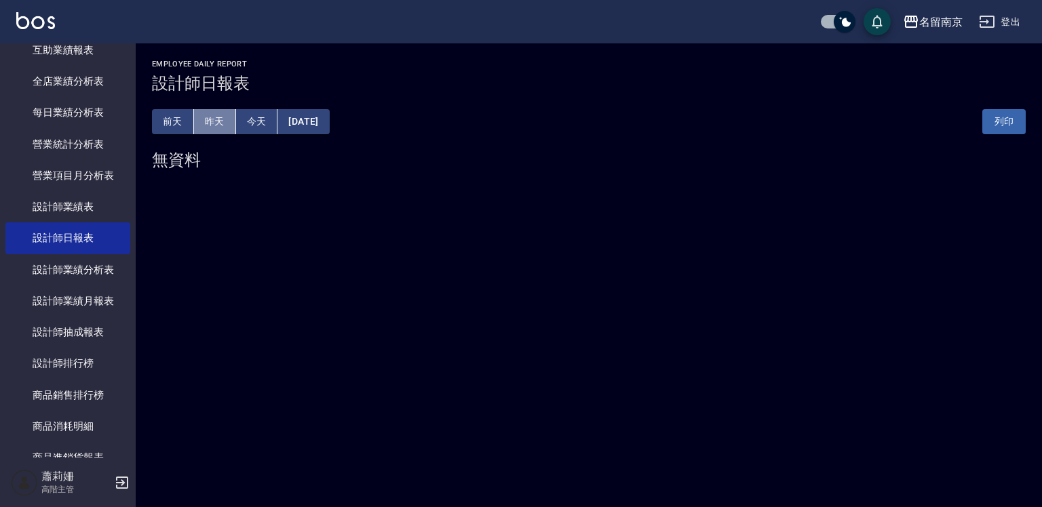
click at [212, 121] on button "昨天" at bounding box center [215, 121] width 42 height 25
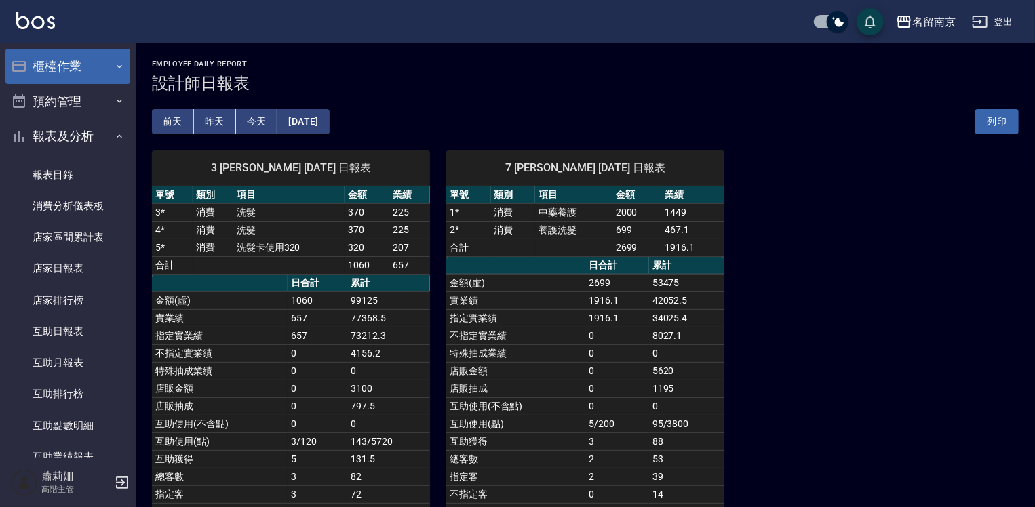
click at [69, 73] on button "櫃檯作業" at bounding box center [67, 66] width 125 height 35
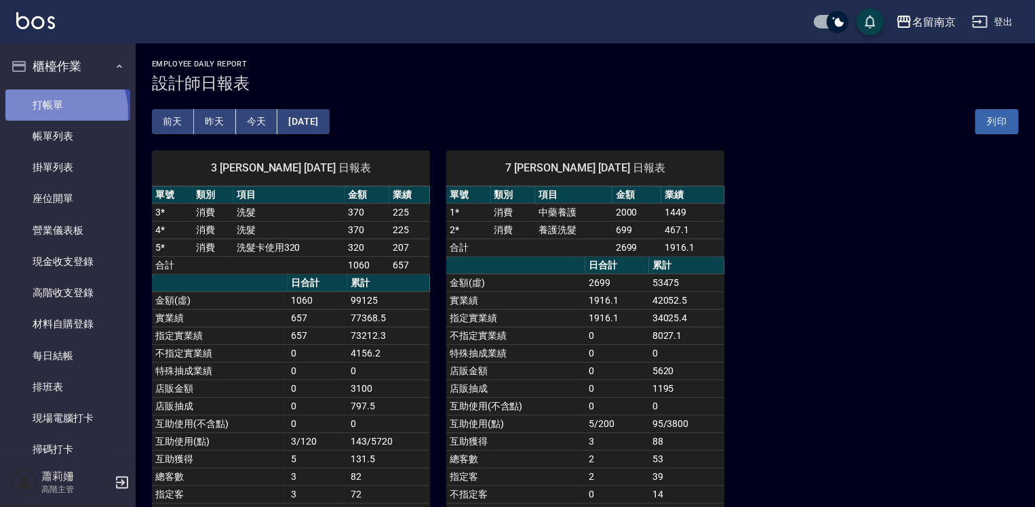
click at [47, 113] on link "打帳單" at bounding box center [67, 105] width 125 height 31
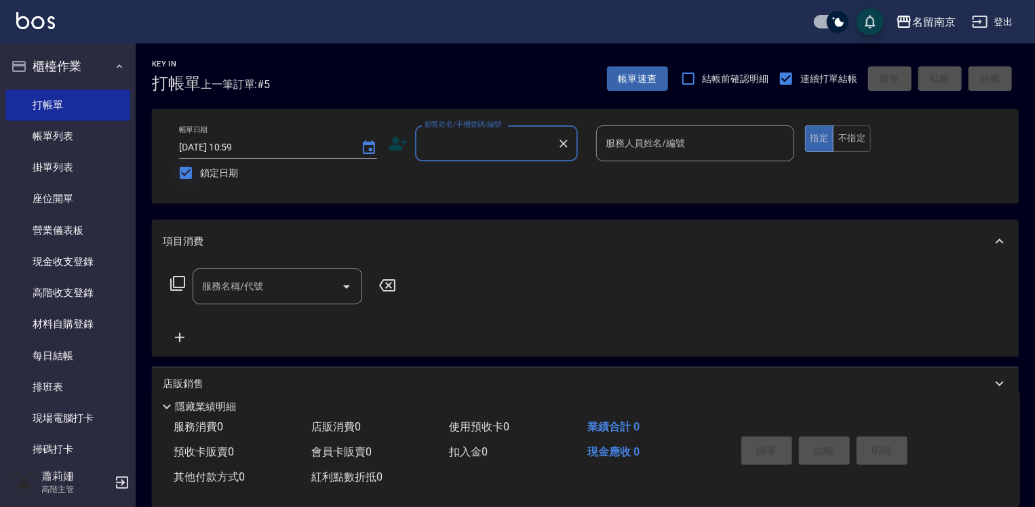
click at [182, 172] on input "鎖定日期" at bounding box center [186, 173] width 28 height 28
checkbox input "false"
type input "2025/08/21 11:04"
